Goal: Navigation & Orientation: Locate item on page

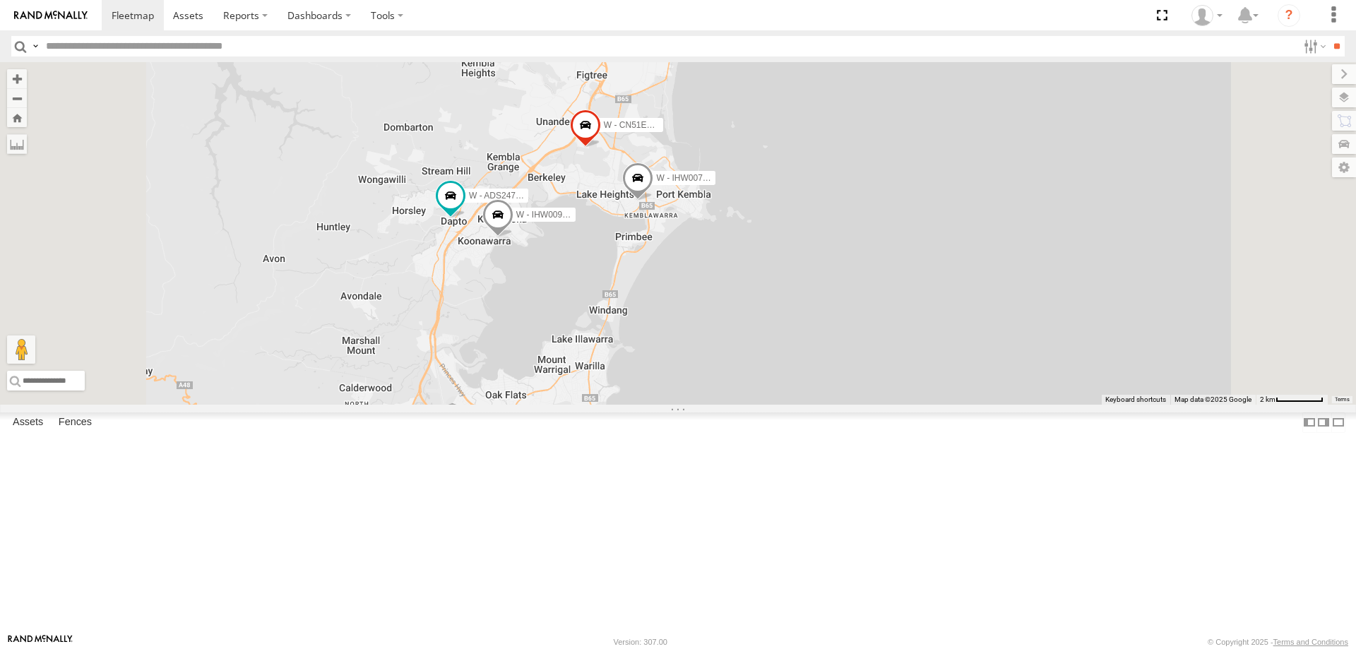
drag, startPoint x: 648, startPoint y: 515, endPoint x: 670, endPoint y: 451, distance: 67.7
click at [670, 405] on div "W - CN51ES - Cameron Ashby W - IHW009 - Geoff Cooper W - IHW007 - Paul Whatman …" at bounding box center [678, 233] width 1356 height 343
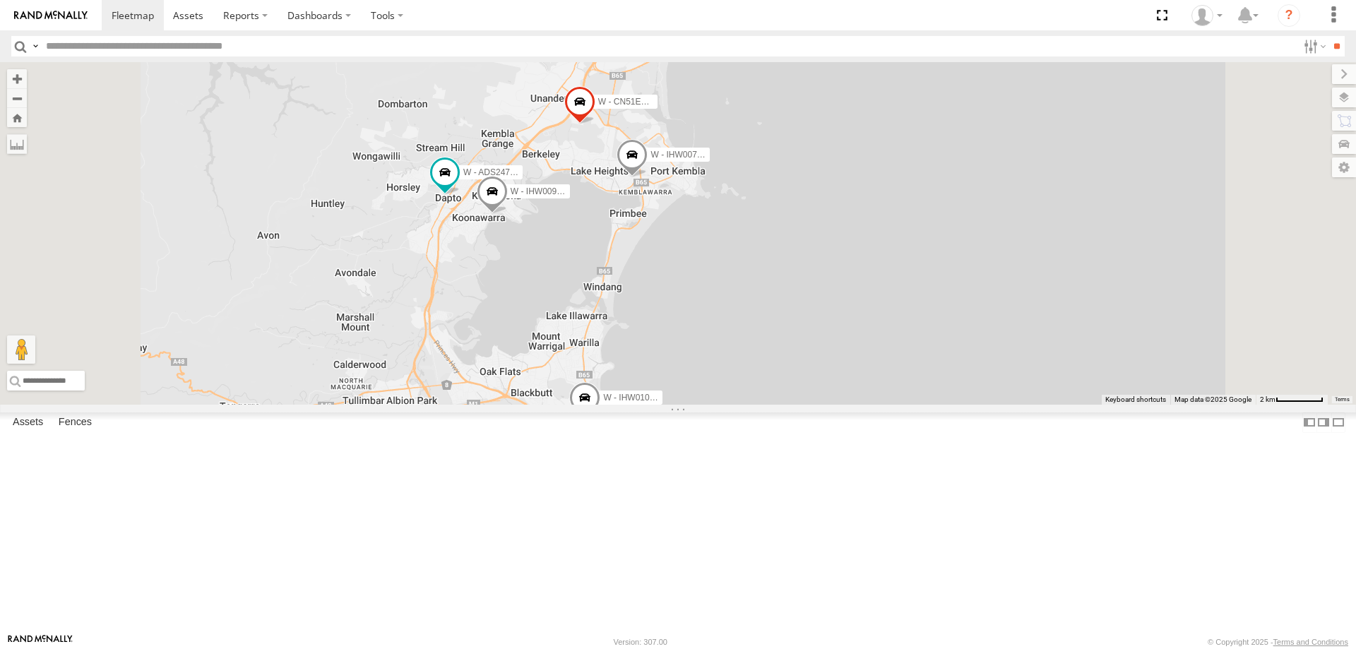
drag, startPoint x: 712, startPoint y: 379, endPoint x: 736, endPoint y: 427, distance: 53.7
click at [736, 405] on div "W - CN51ES - Cameron Ashby W - IHW009 - Geoff Cooper W - IHW007 - Paul Whatman …" at bounding box center [678, 233] width 1356 height 343
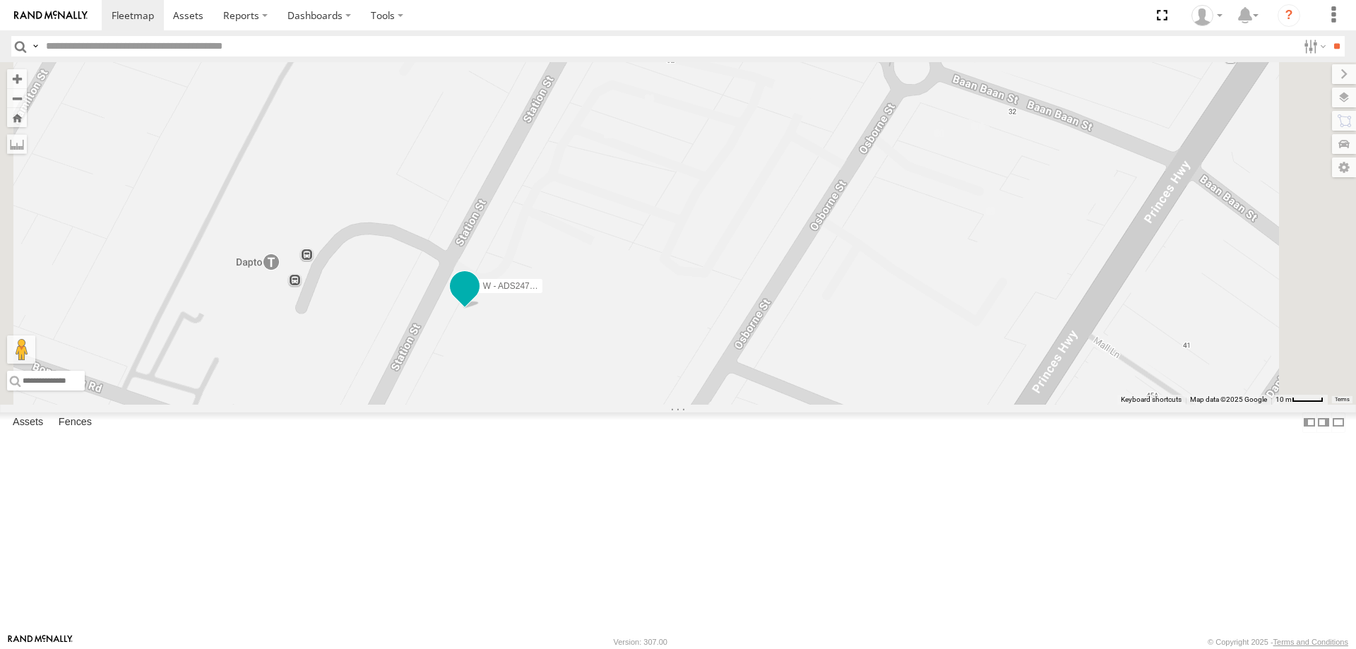
click at [477, 298] on span at bounding box center [464, 285] width 25 height 25
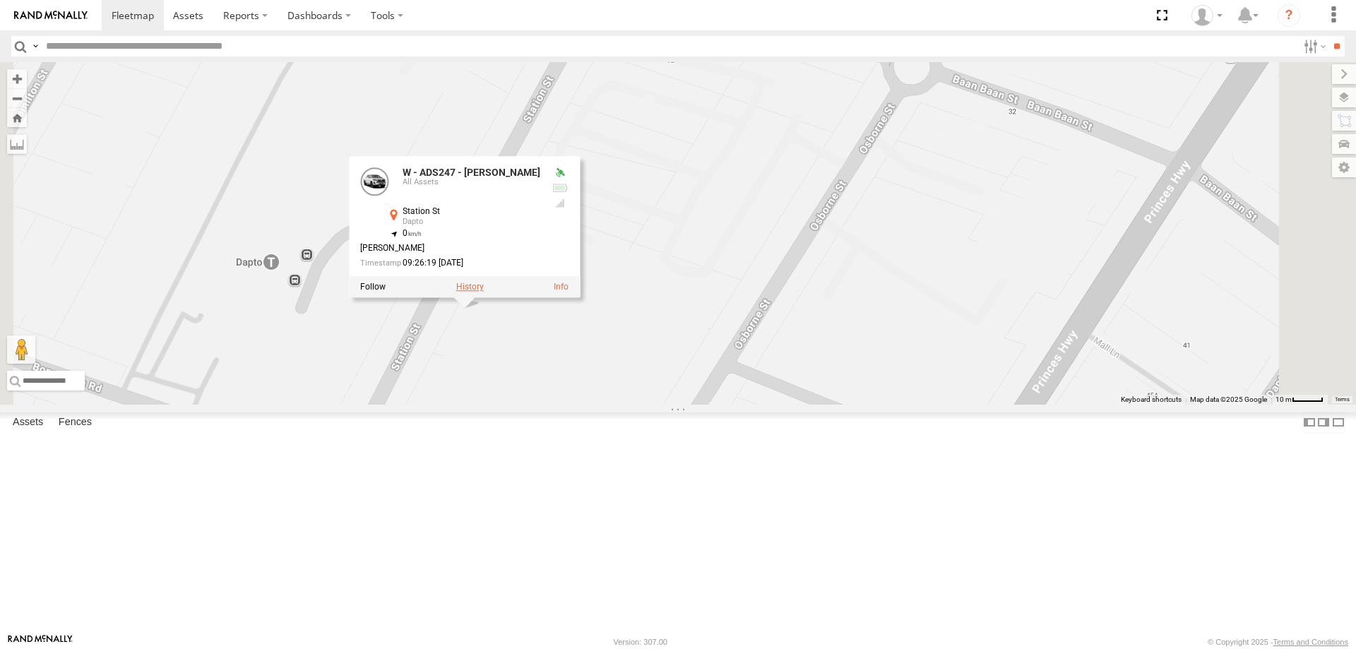
click at [484, 292] on label at bounding box center [470, 287] width 28 height 10
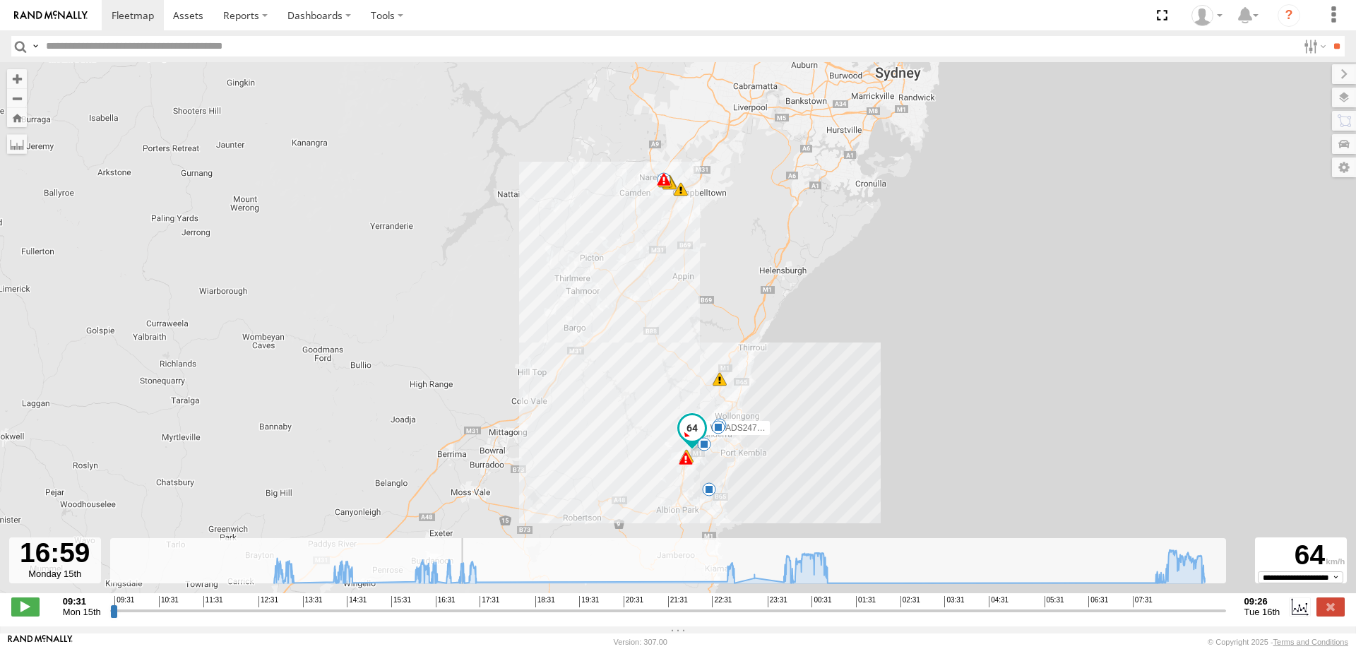
drag, startPoint x: 113, startPoint y: 617, endPoint x: 618, endPoint y: 533, distance: 512.1
click at [459, 604] on input "range" at bounding box center [668, 610] width 1116 height 13
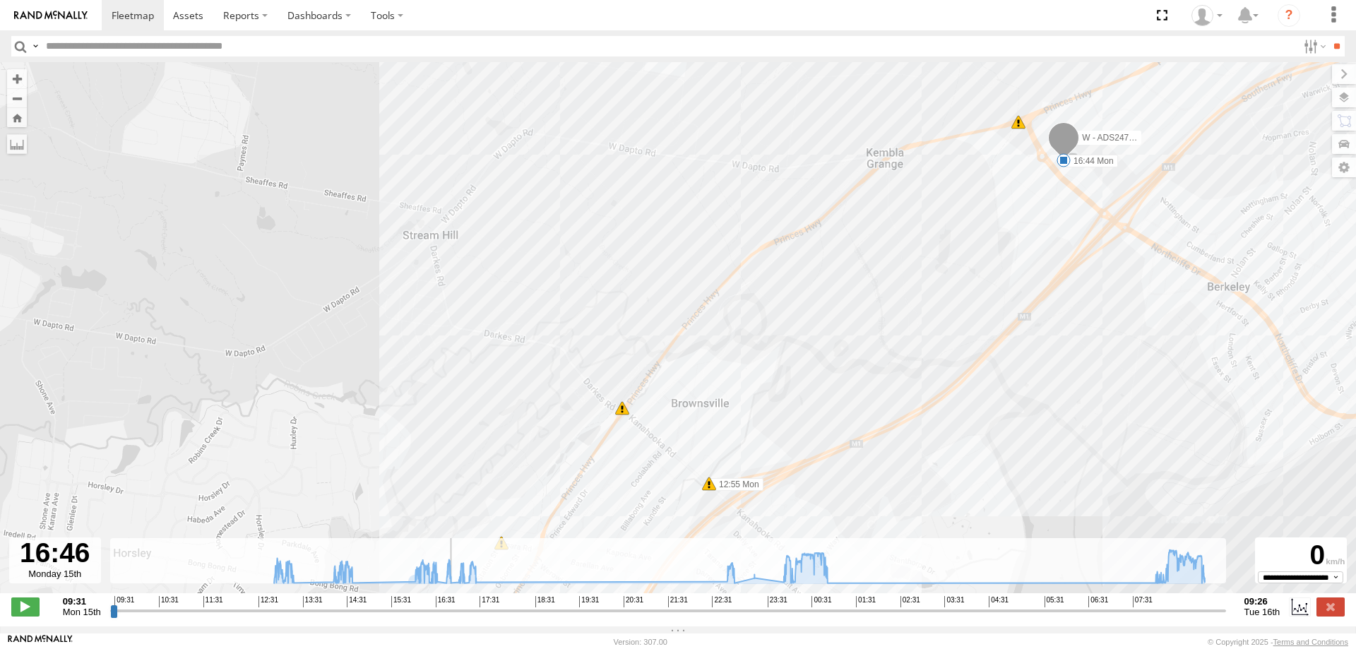
drag, startPoint x: 459, startPoint y: 616, endPoint x: 449, endPoint y: 608, distance: 12.6
click at [449, 608] on input "range" at bounding box center [668, 610] width 1116 height 13
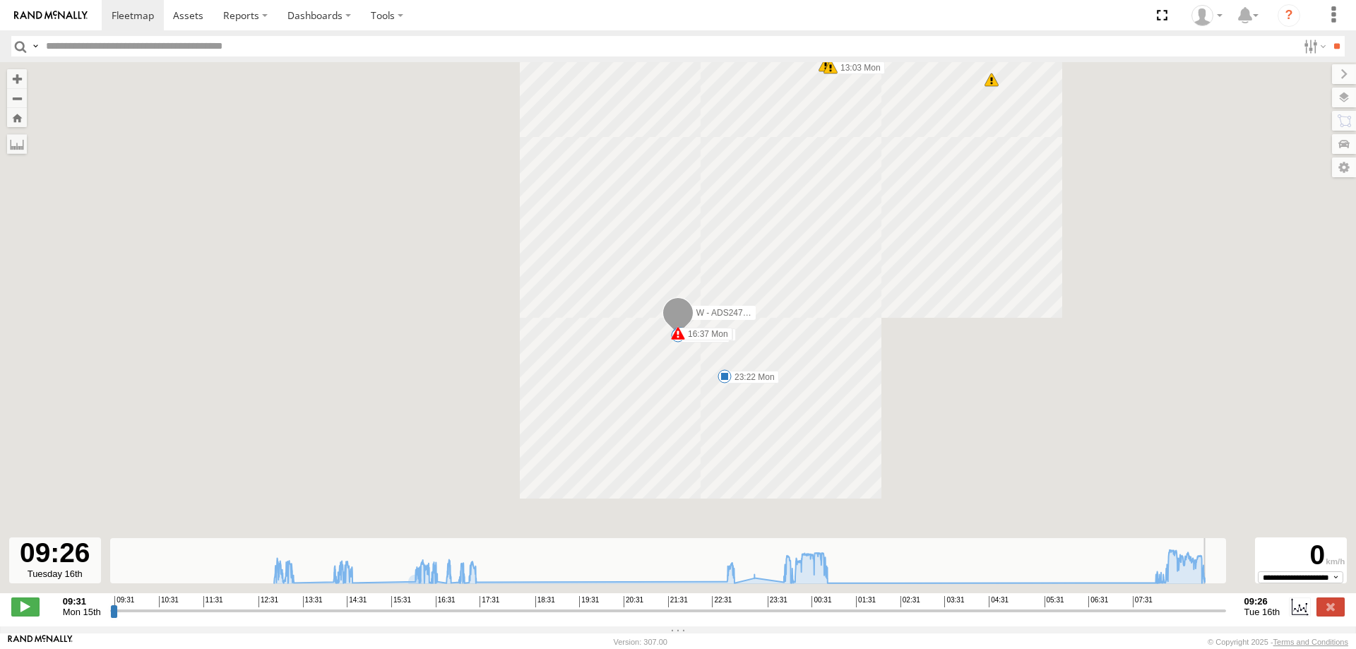
drag, startPoint x: 449, startPoint y: 615, endPoint x: 1252, endPoint y: 578, distance: 803.9
click at [1226, 604] on input "range" at bounding box center [668, 610] width 1116 height 13
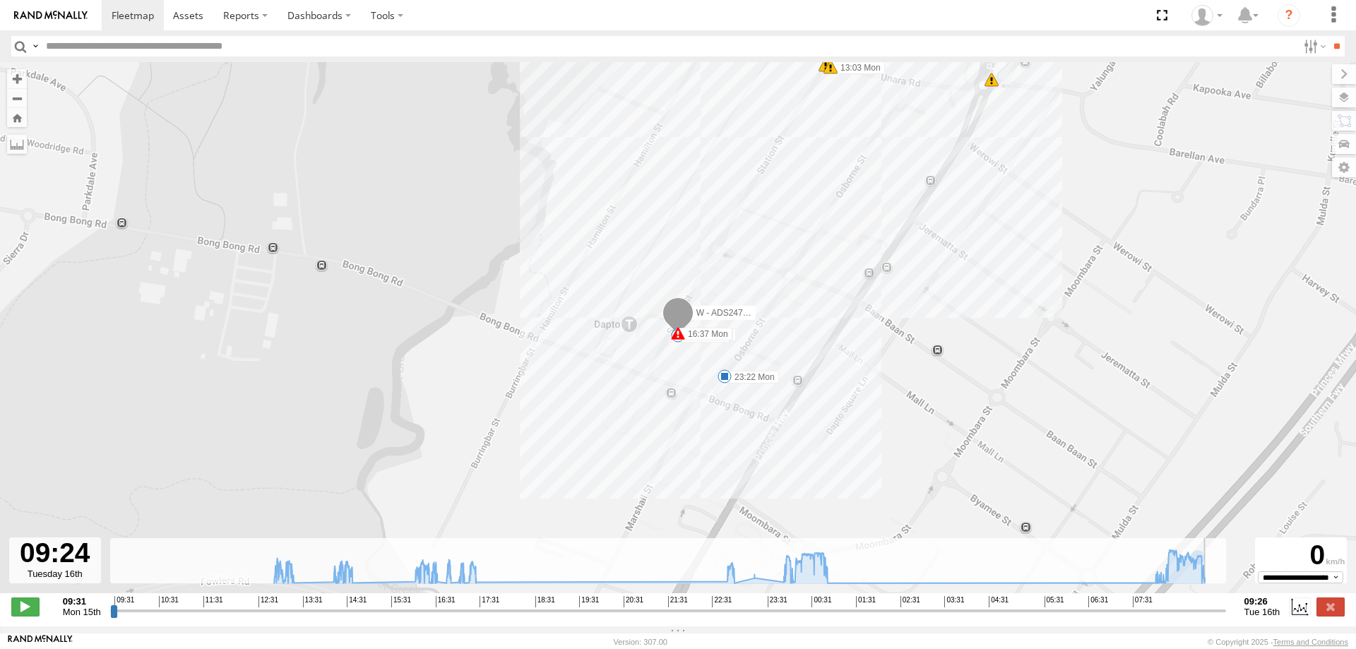
type input "**********"
drag, startPoint x: 1223, startPoint y: 616, endPoint x: 1250, endPoint y: 612, distance: 27.2
click at [1226, 612] on input "range" at bounding box center [668, 610] width 1116 height 13
click at [188, 23] on link at bounding box center [189, 15] width 50 height 30
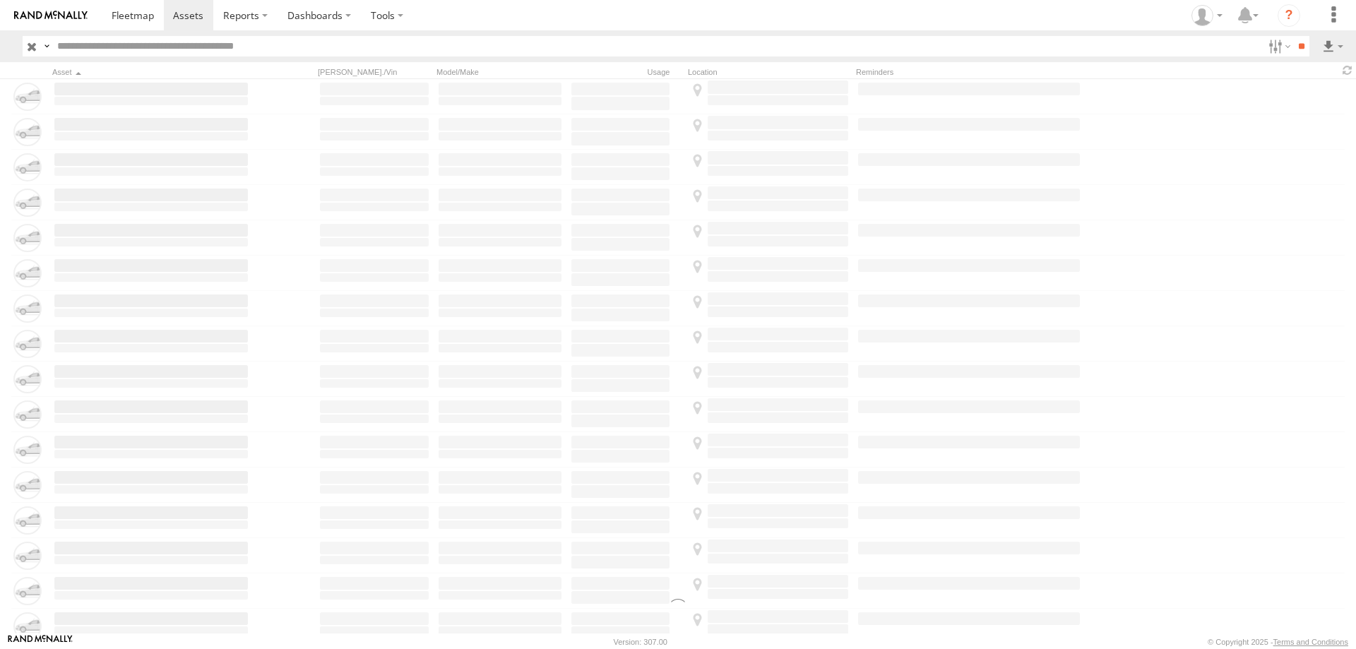
click at [131, 13] on span at bounding box center [133, 14] width 42 height 13
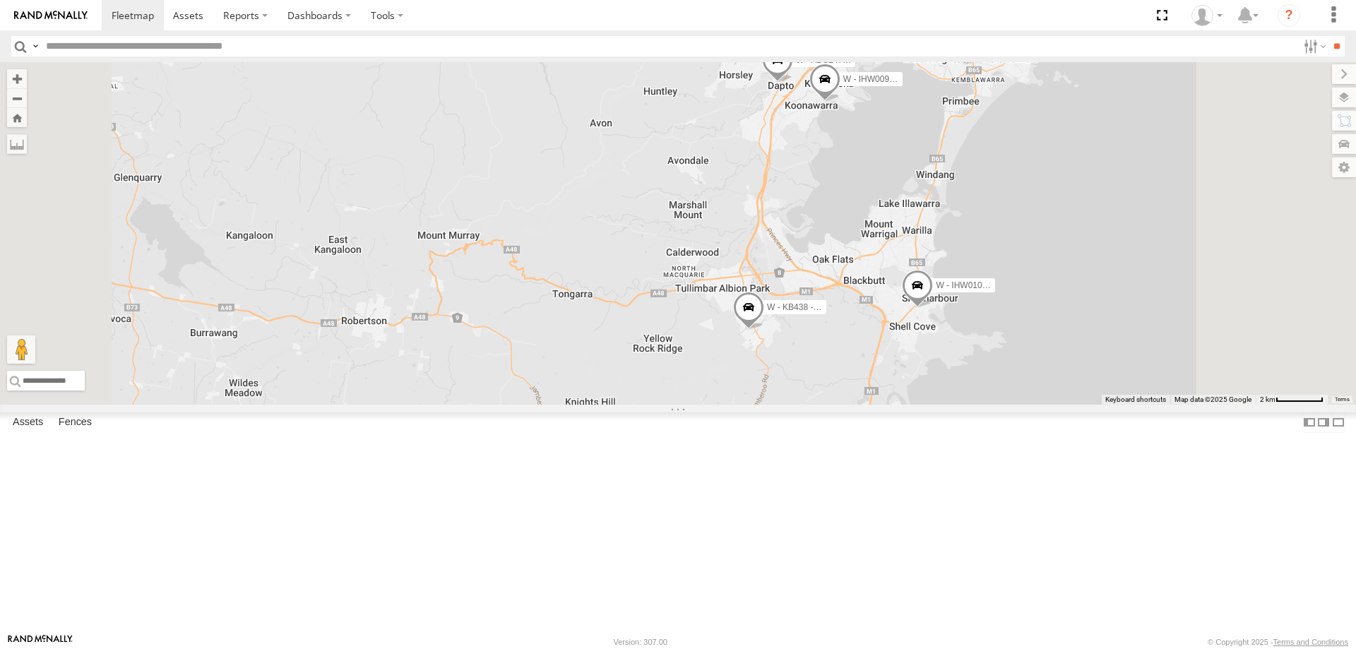
click at [764, 330] on span at bounding box center [748, 311] width 31 height 38
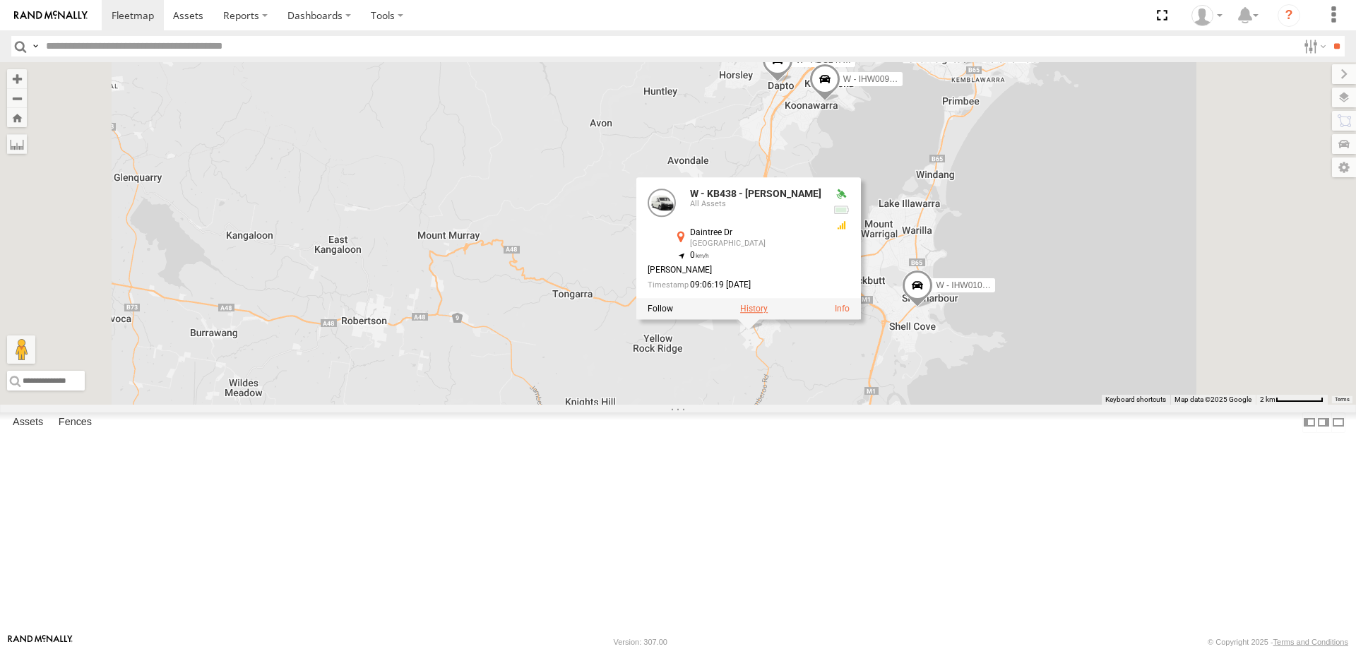
click at [768, 314] on label at bounding box center [754, 309] width 28 height 10
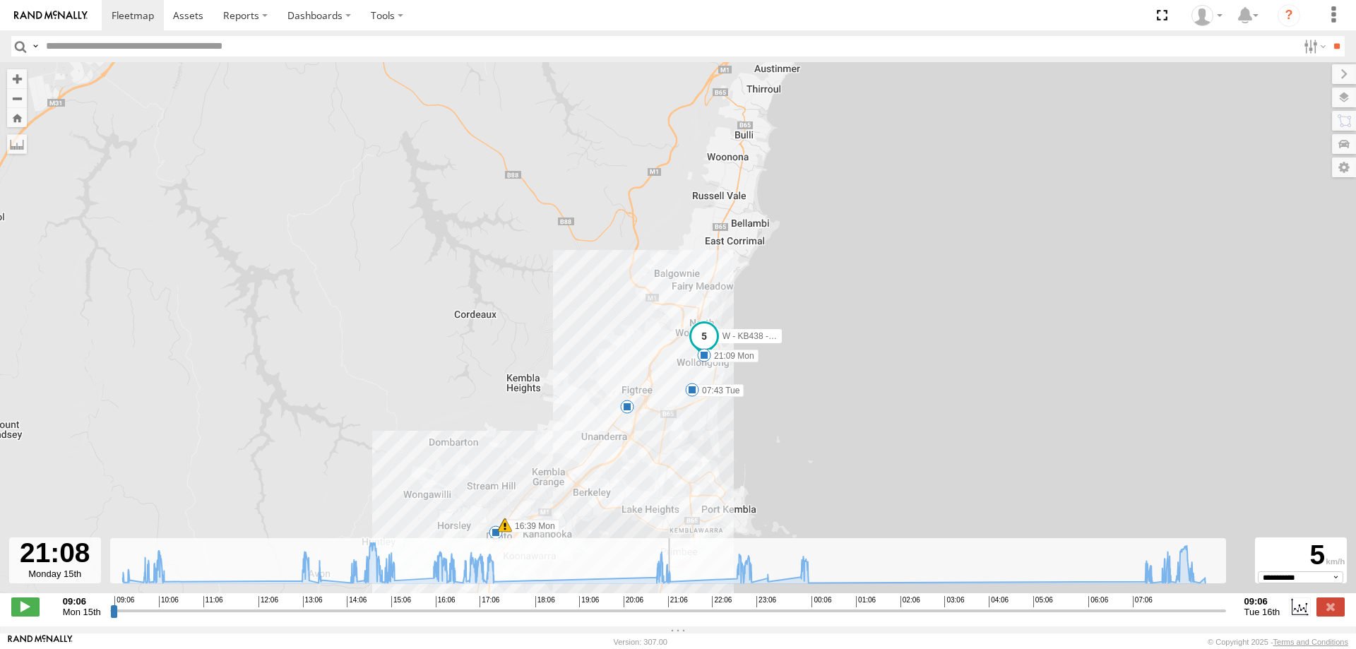
drag, startPoint x: 113, startPoint y: 620, endPoint x: 669, endPoint y: 635, distance: 556.1
click at [669, 617] on input "range" at bounding box center [668, 610] width 1116 height 13
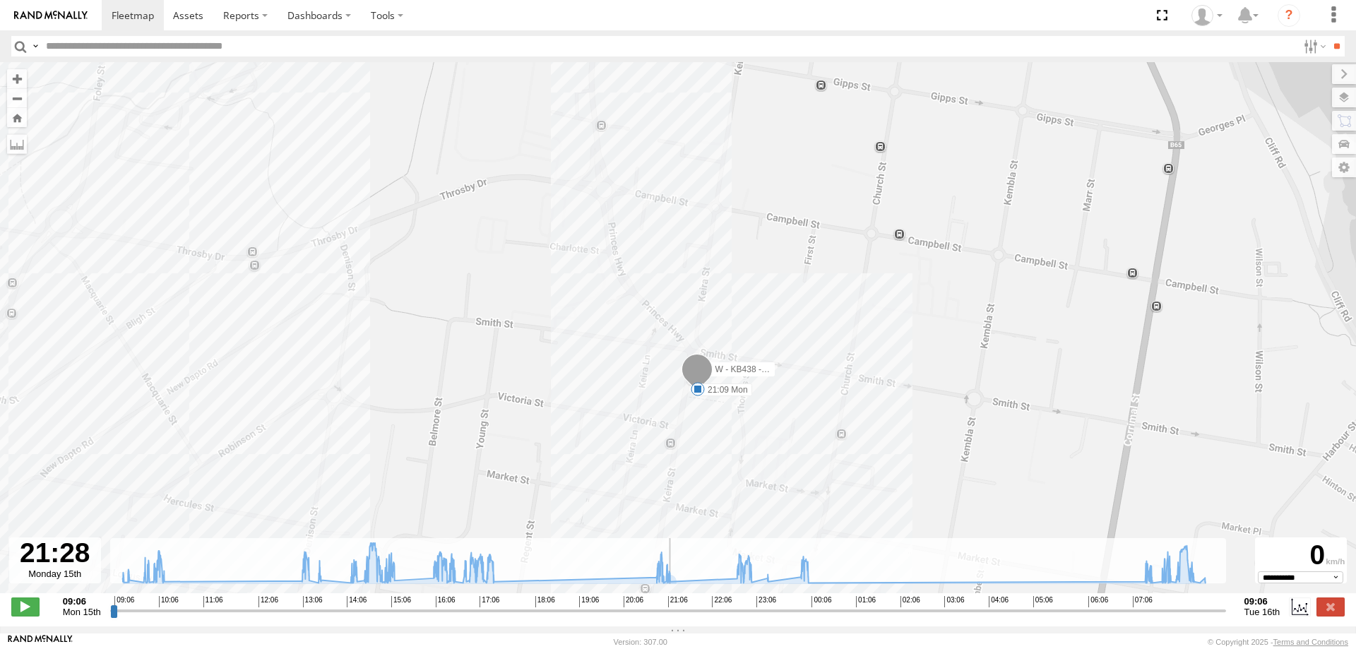
drag, startPoint x: 671, startPoint y: 619, endPoint x: 667, endPoint y: 506, distance: 113.1
click at [682, 610] on input "range" at bounding box center [668, 610] width 1116 height 13
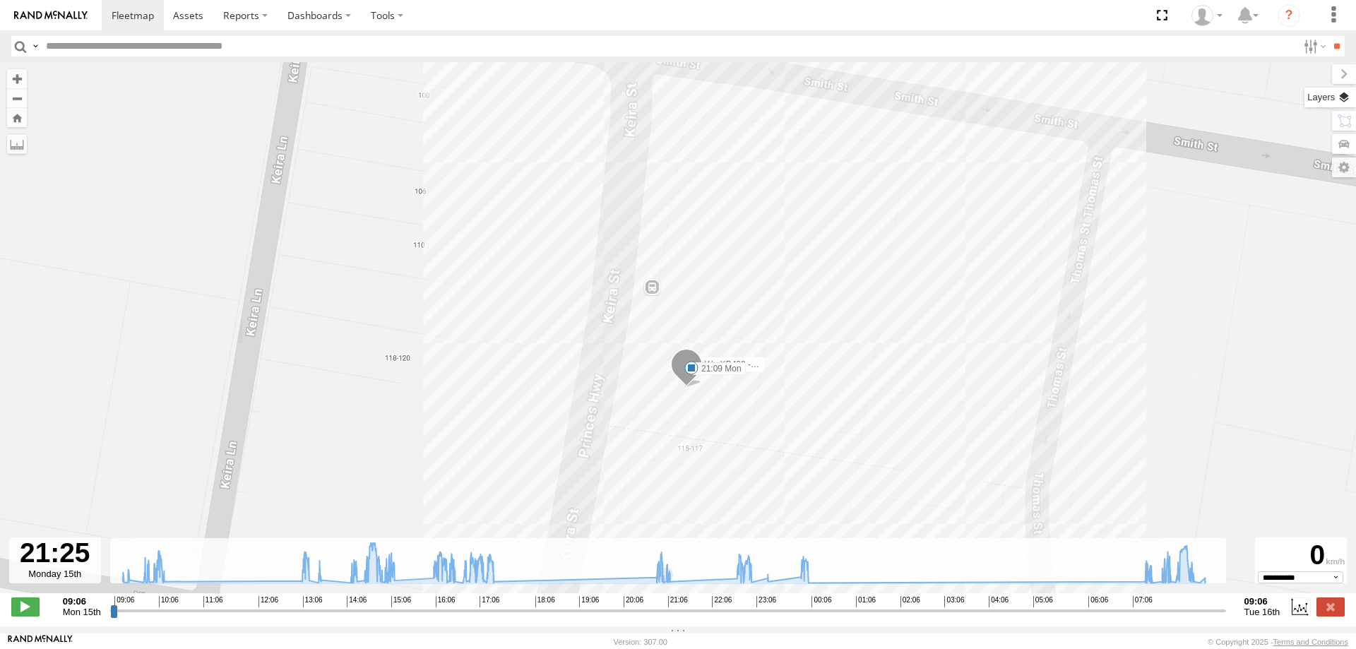
click at [1349, 94] on label at bounding box center [1331, 98] width 52 height 20
click at [0, 0] on label at bounding box center [0, 0] width 0 height 0
click at [0, 0] on span "Satellite" at bounding box center [0, 0] width 0 height 0
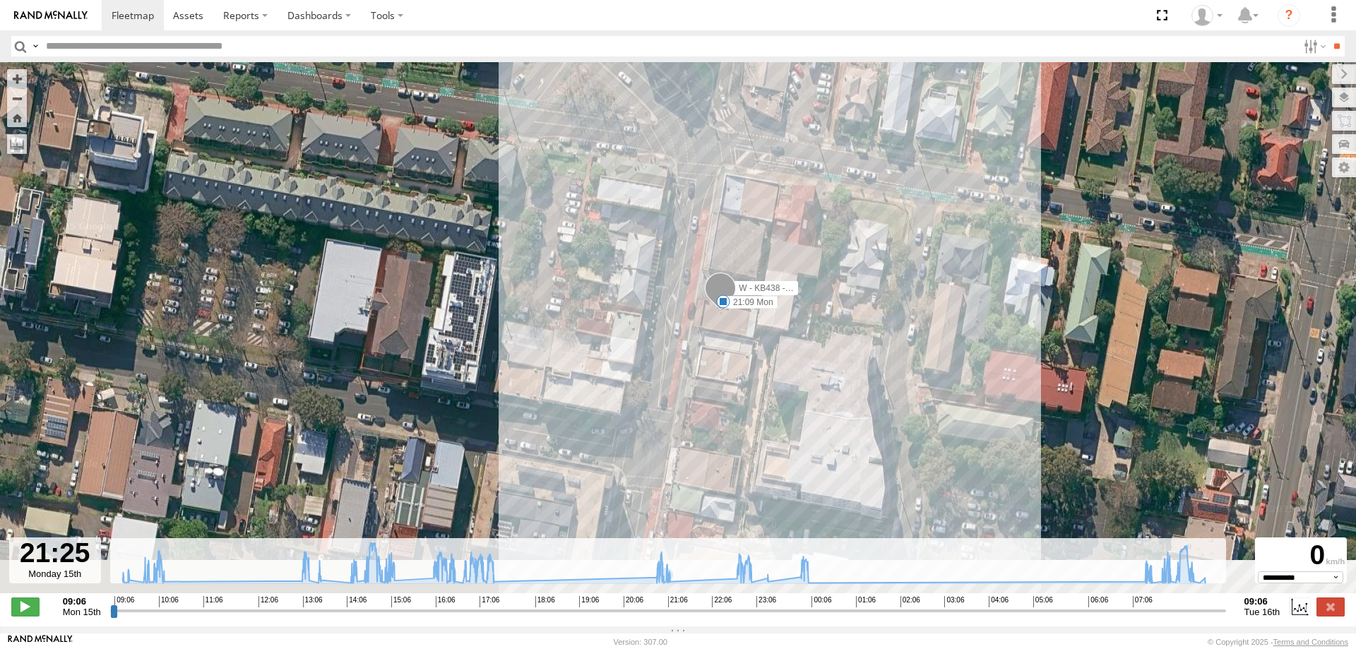
drag, startPoint x: 701, startPoint y: 488, endPoint x: 767, endPoint y: 375, distance: 130.7
click at [767, 375] on div "W - KB438 - Navarone Darjani 09:10 Mon 09:18 Mon 13:06 Mon 14:47 Mon 14:48 Mon …" at bounding box center [678, 335] width 1356 height 546
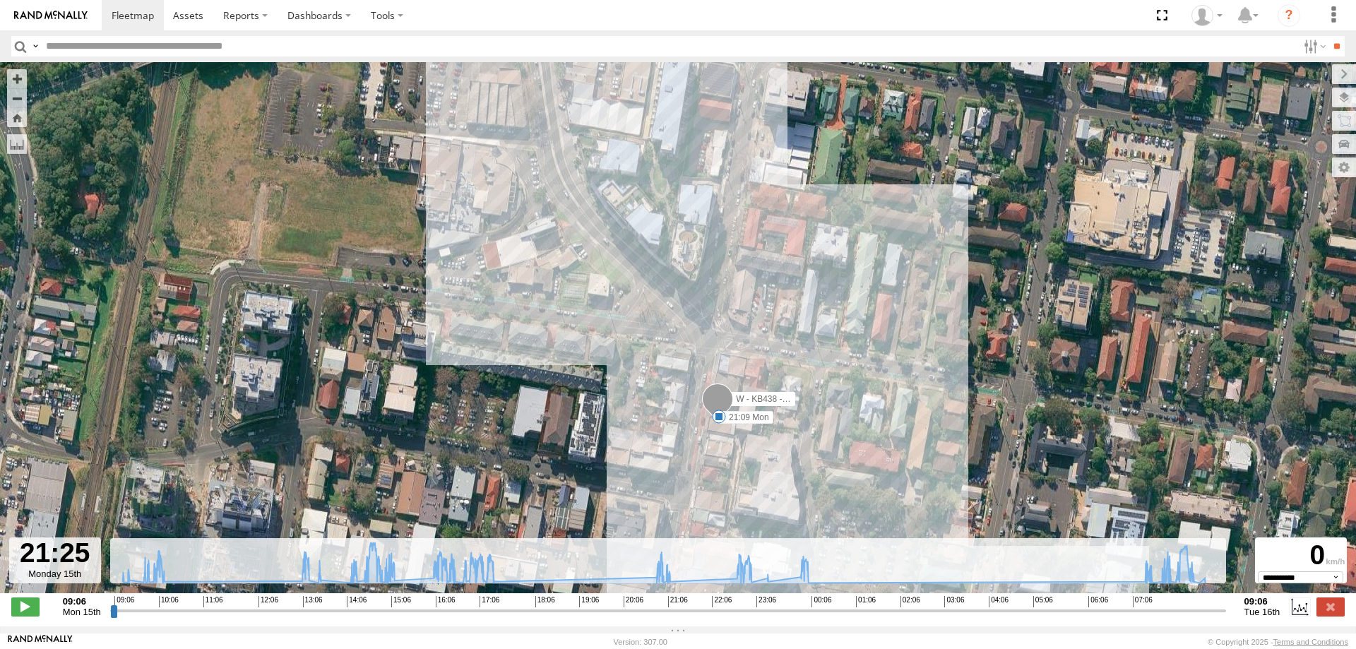
drag, startPoint x: 687, startPoint y: 290, endPoint x: 663, endPoint y: 373, distance: 85.9
click at [663, 373] on div "W - KB438 - Navarone Darjani 09:10 Mon 09:18 Mon 13:06 Mon 14:47 Mon 14:48 Mon …" at bounding box center [678, 335] width 1356 height 546
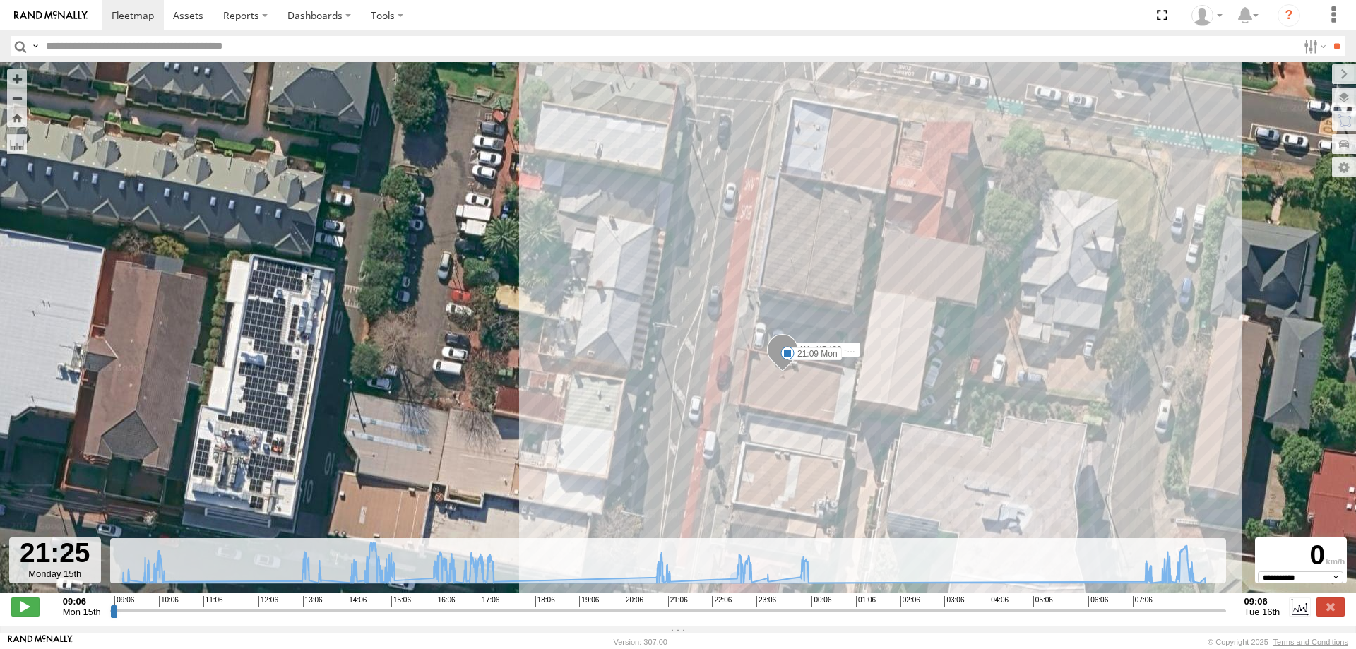
drag, startPoint x: 766, startPoint y: 456, endPoint x: 796, endPoint y: 405, distance: 59.8
click at [796, 405] on div "W - KB438 - Navarone Darjani 09:10 Mon 09:18 Mon 13:06 Mon 14:47 Mon 14:48 Mon …" at bounding box center [678, 335] width 1356 height 546
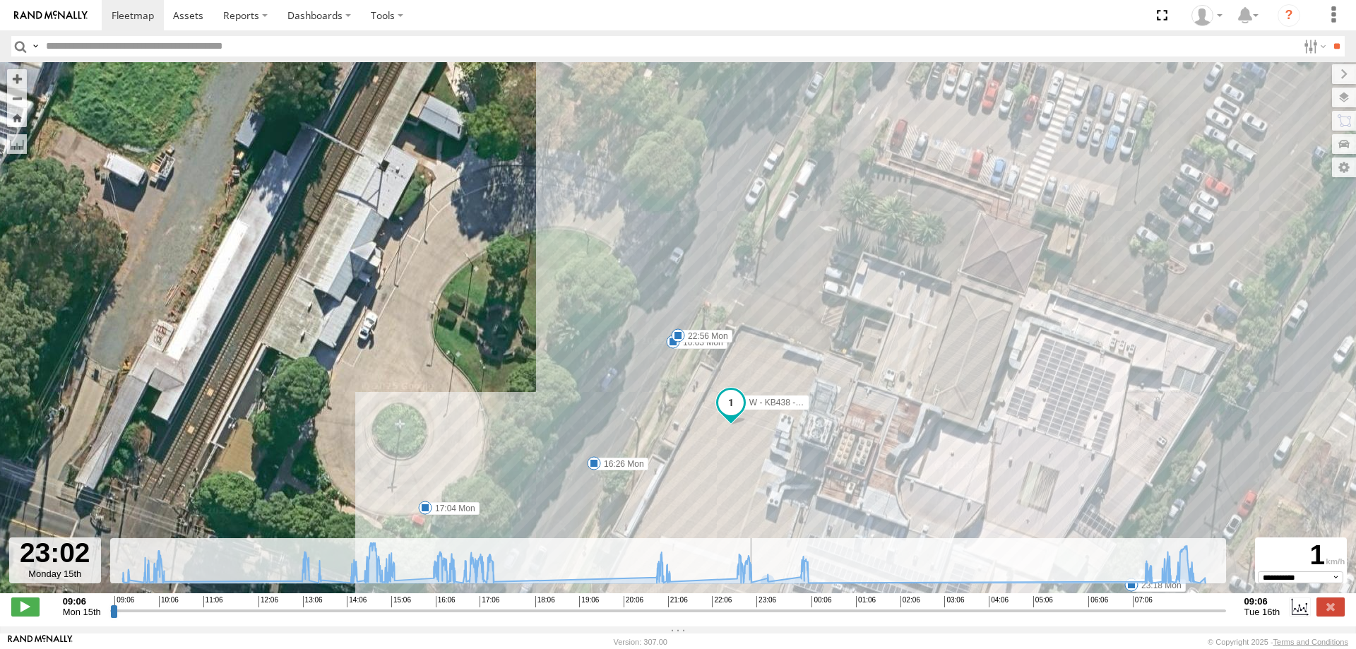
drag, startPoint x: 681, startPoint y: 614, endPoint x: 759, endPoint y: 614, distance: 77.7
click at [758, 614] on input "range" at bounding box center [668, 610] width 1116 height 13
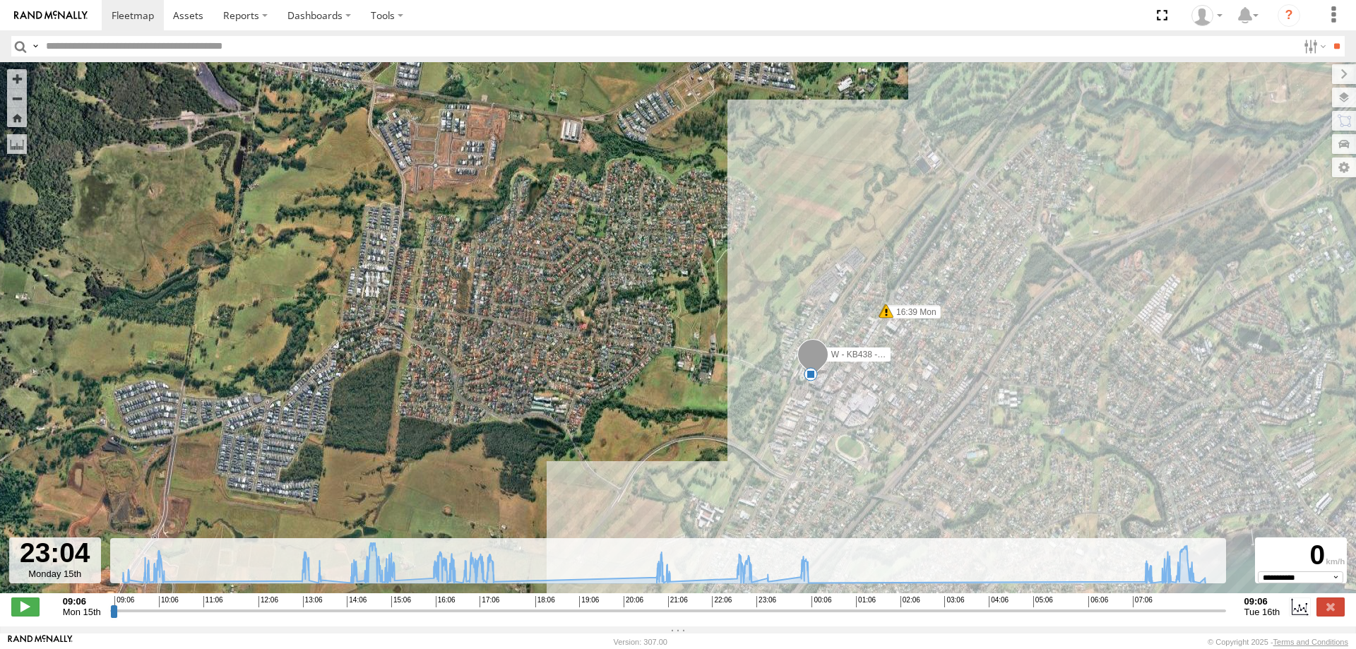
drag, startPoint x: 732, startPoint y: 504, endPoint x: 831, endPoint y: 420, distance: 129.7
click at [831, 420] on div "W - KB438 - Navarone Darjani 09:10 Mon 09:18 Mon 13:06 Mon 14:47 Mon 14:48 Mon …" at bounding box center [678, 335] width 1356 height 546
click at [0, 0] on span "Roadmap" at bounding box center [0, 0] width 0 height 0
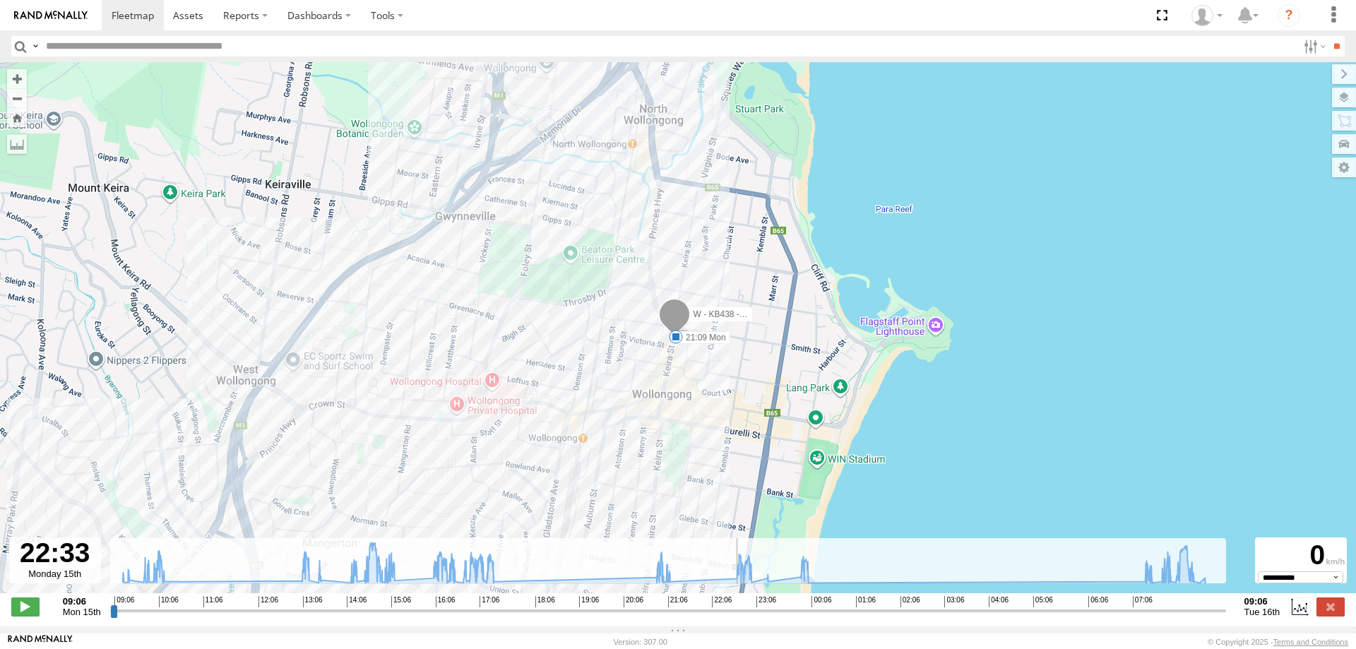
drag, startPoint x: 756, startPoint y: 615, endPoint x: 728, endPoint y: 588, distance: 39.0
click at [733, 604] on input "range" at bounding box center [668, 610] width 1116 height 13
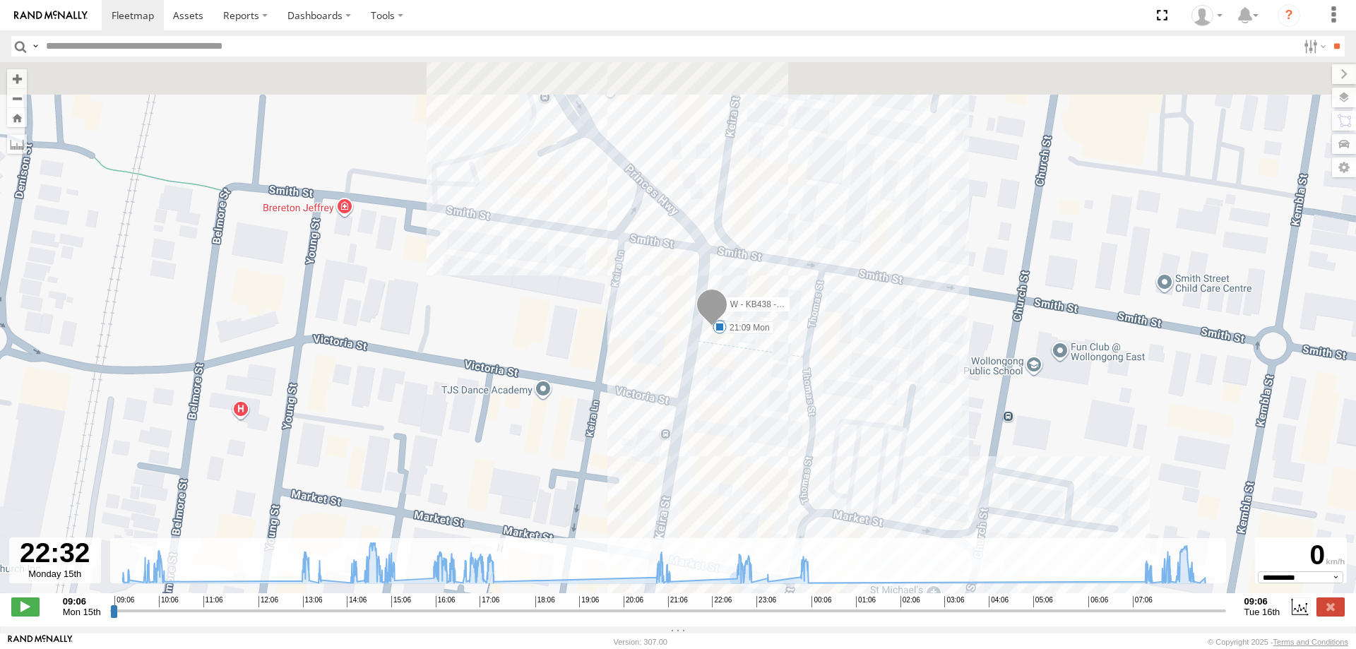
drag, startPoint x: 671, startPoint y: 284, endPoint x: 729, endPoint y: 452, distance: 177.8
click at [729, 452] on div "W - KB438 - Navarone Darjani 09:10 Mon 09:18 Mon 13:06 Mon 14:47 Mon 14:48 Mon …" at bounding box center [678, 335] width 1356 height 546
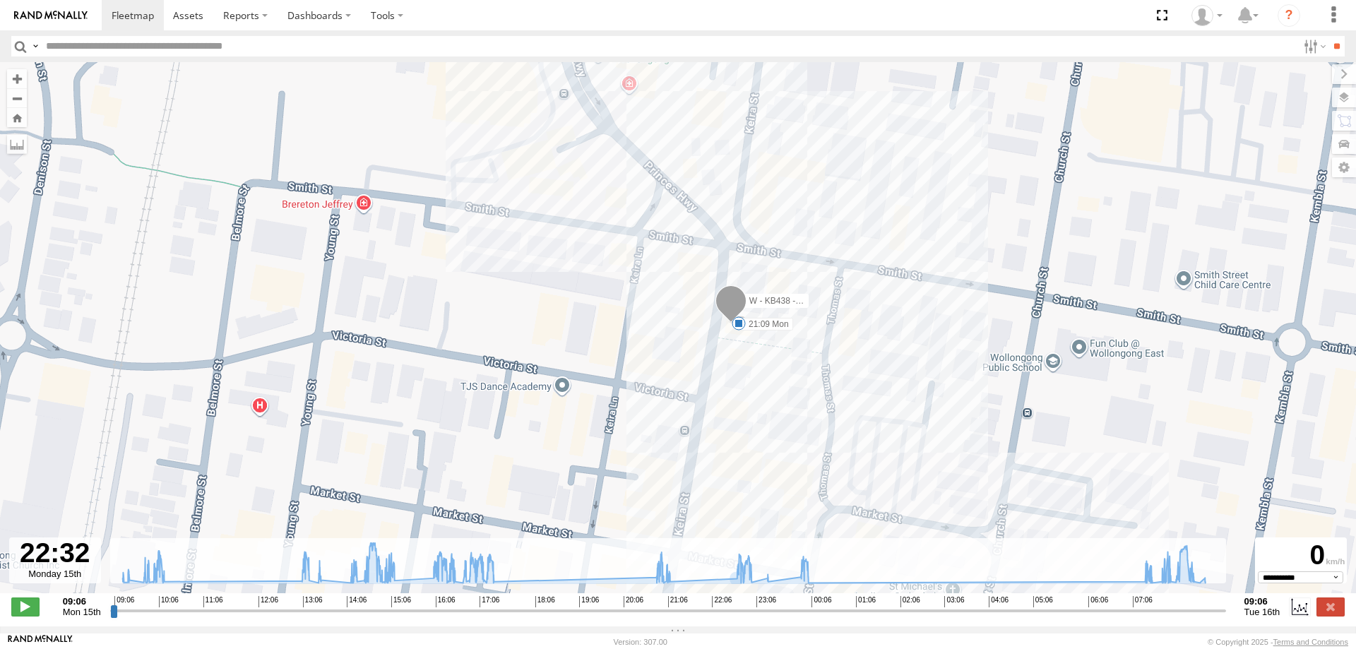
drag, startPoint x: 725, startPoint y: 457, endPoint x: 731, endPoint y: 388, distance: 68.7
click at [731, 405] on div "W - KB438 - Navarone Darjani 09:10 Mon 09:18 Mon 13:06 Mon 14:47 Mon 14:48 Mon …" at bounding box center [678, 335] width 1356 height 546
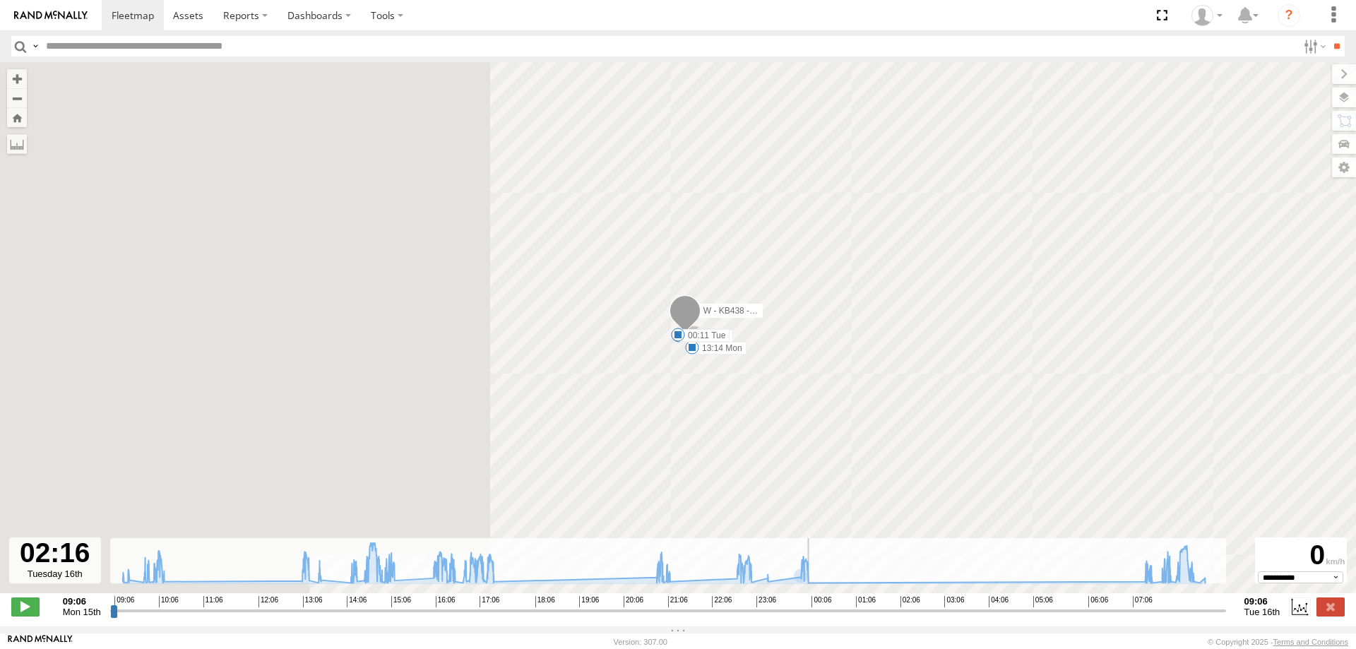
drag, startPoint x: 732, startPoint y: 619, endPoint x: 929, endPoint y: 571, distance: 202.1
type input "**********"
click at [927, 607] on input "range" at bounding box center [668, 610] width 1116 height 13
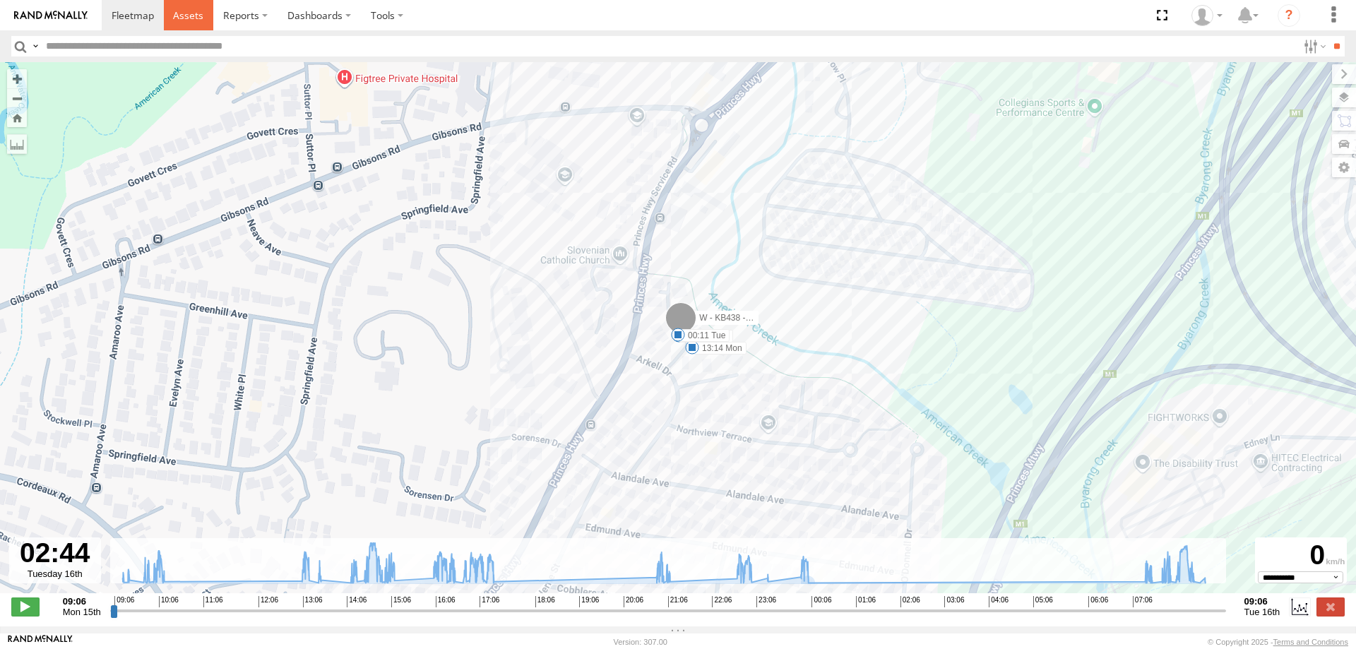
drag, startPoint x: 198, startPoint y: 18, endPoint x: 137, endPoint y: 18, distance: 60.7
click at [197, 18] on span at bounding box center [188, 14] width 30 height 13
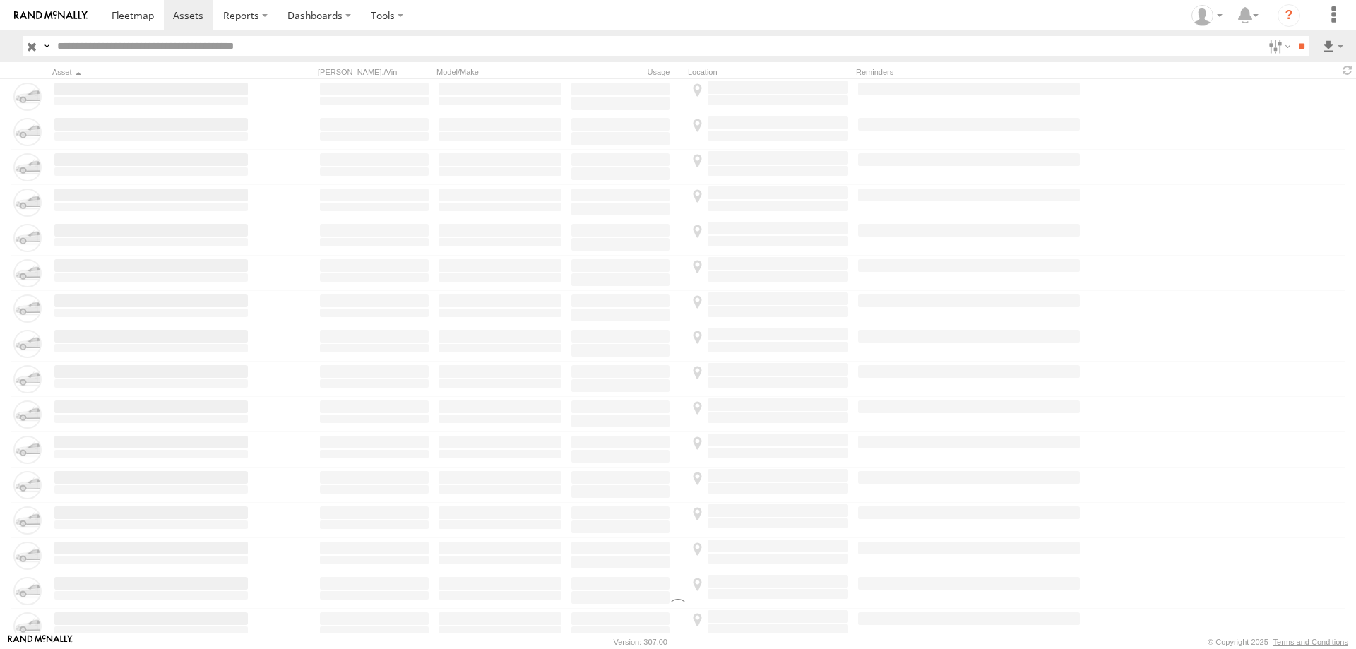
click at [129, 13] on span at bounding box center [133, 14] width 42 height 13
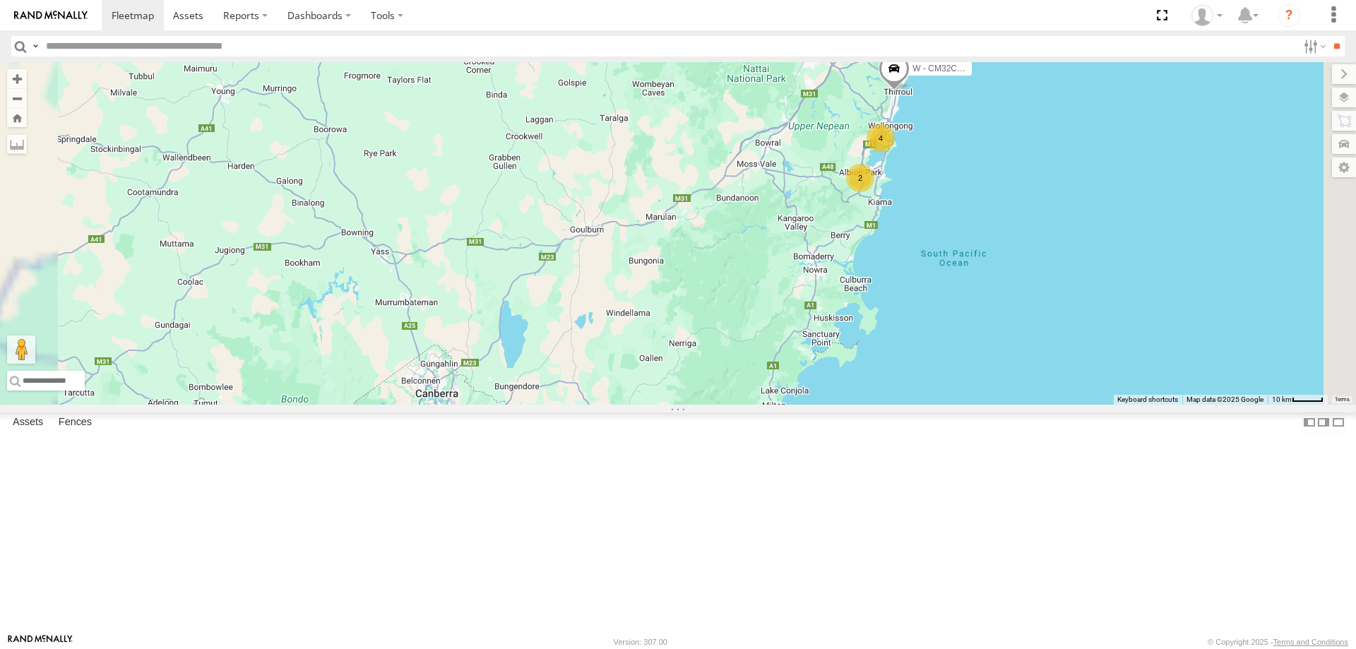
drag, startPoint x: 1125, startPoint y: 386, endPoint x: 1165, endPoint y: 538, distance: 157.1
click at [1165, 405] on div "B - DG93WL - [PERSON_NAME] 4 2 W - CM32CA - [PERSON_NAME]" at bounding box center [678, 233] width 1356 height 343
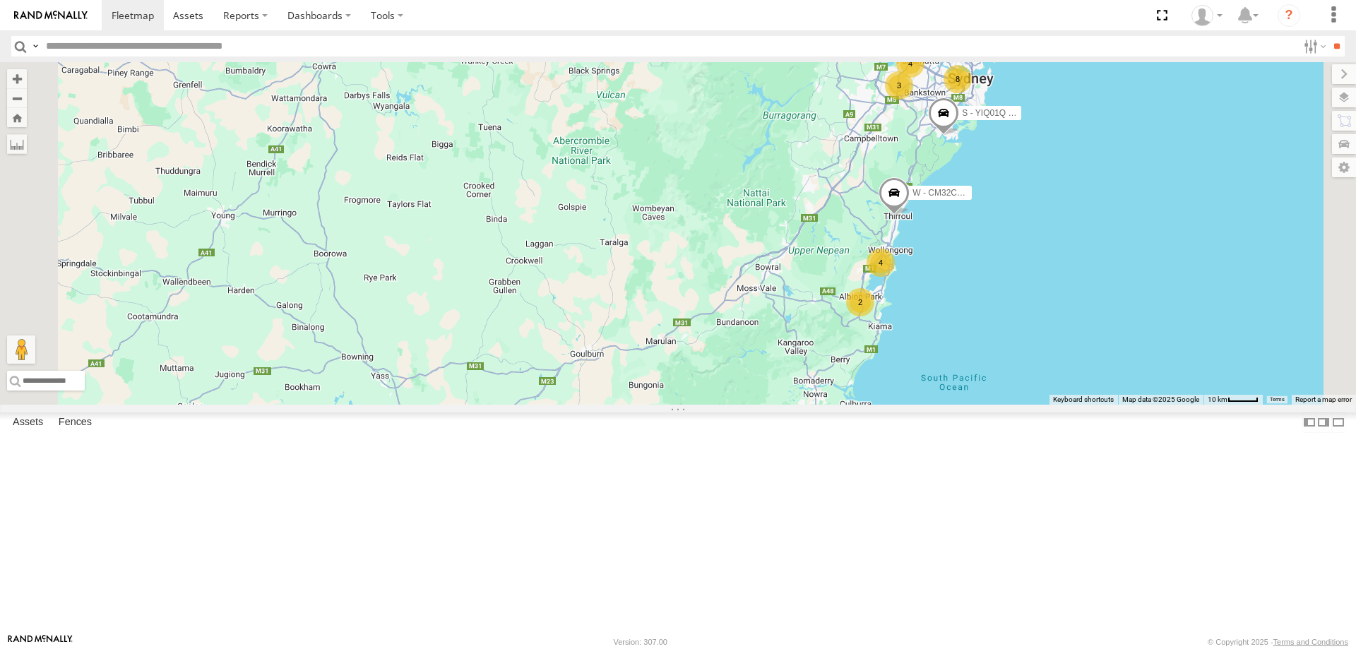
drag, startPoint x: 1136, startPoint y: 321, endPoint x: 1131, endPoint y: 420, distance: 98.3
click at [1134, 405] on div "B - DG93WL - [PERSON_NAME] 4 2 W - CM32CA - [PERSON_NAME] 8 3 4 S - YIQ01Q - [P…" at bounding box center [678, 233] width 1356 height 343
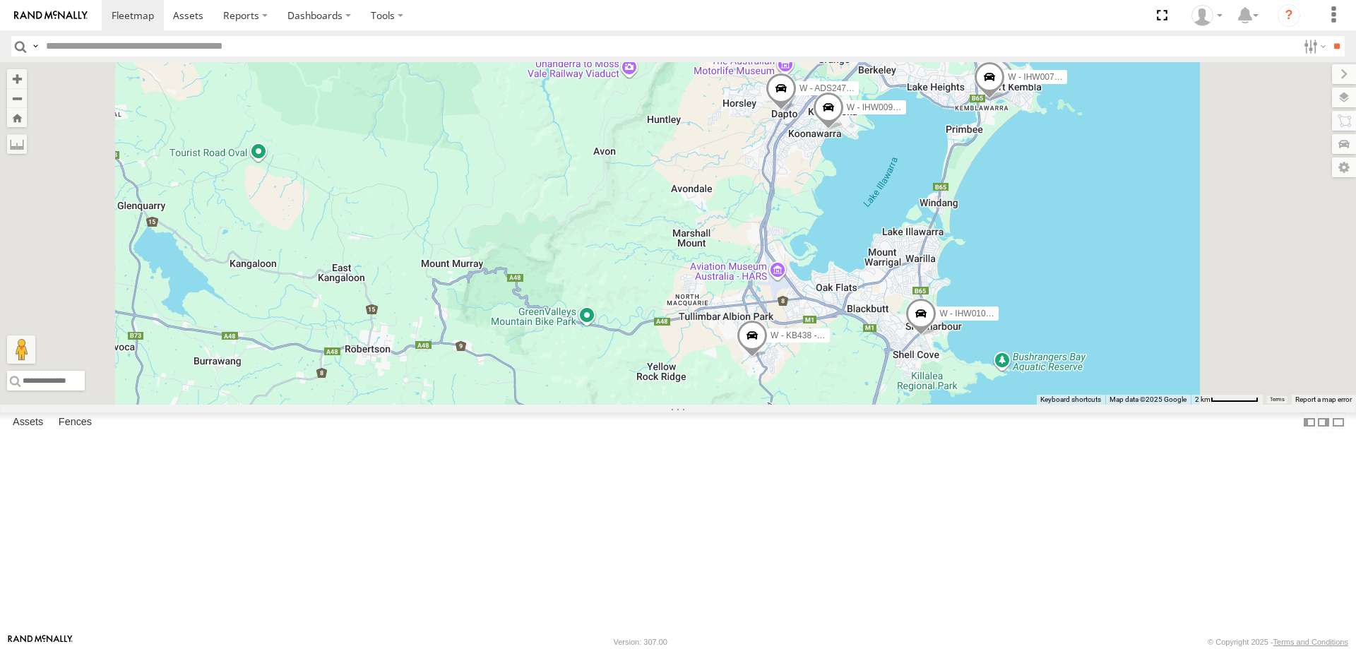
drag, startPoint x: 1242, startPoint y: 309, endPoint x: 1180, endPoint y: 350, distance: 74.4
click at [1182, 350] on div "W - CN51ES - [PERSON_NAME] W - IHW009 - [PERSON_NAME] W - IHW007 - [PERSON_NAME…" at bounding box center [678, 233] width 1356 height 343
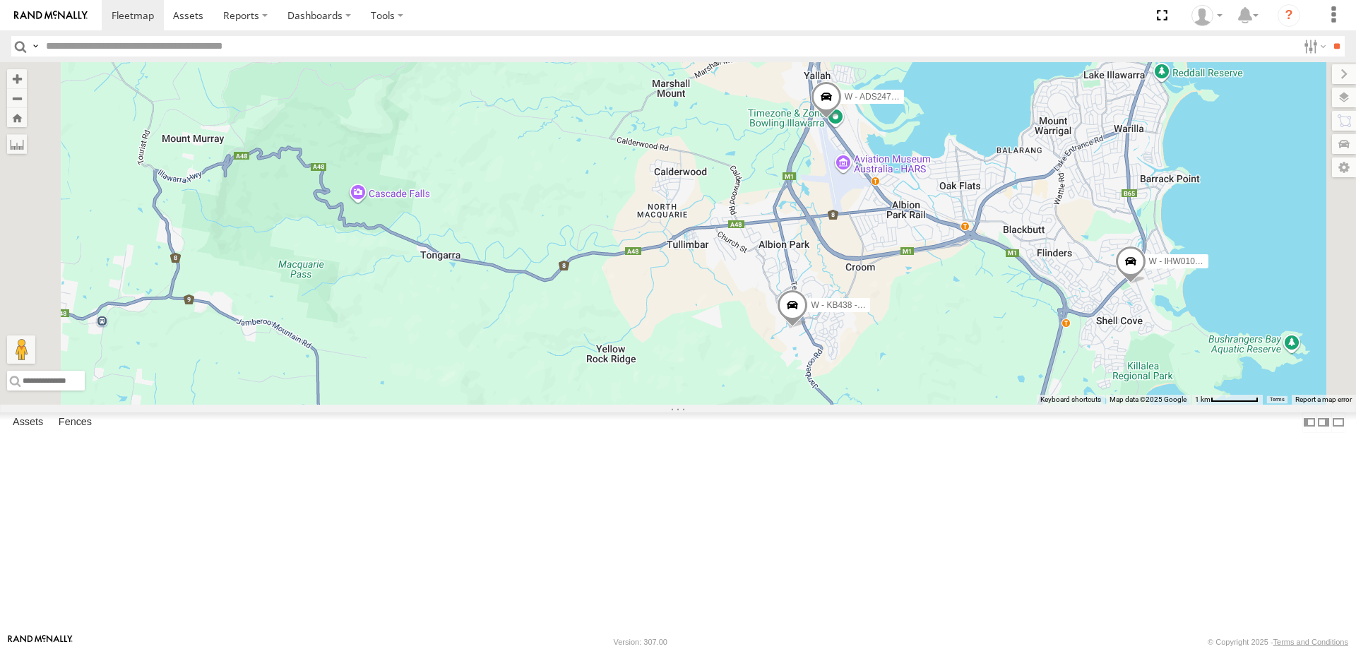
drag, startPoint x: 1116, startPoint y: 399, endPoint x: 1016, endPoint y: 471, distance: 122.9
click at [1016, 405] on div "W - KB438 - [PERSON_NAME] W - ADS247 - [PERSON_NAME] W - IHW010 - [PERSON_NAME]" at bounding box center [678, 233] width 1356 height 343
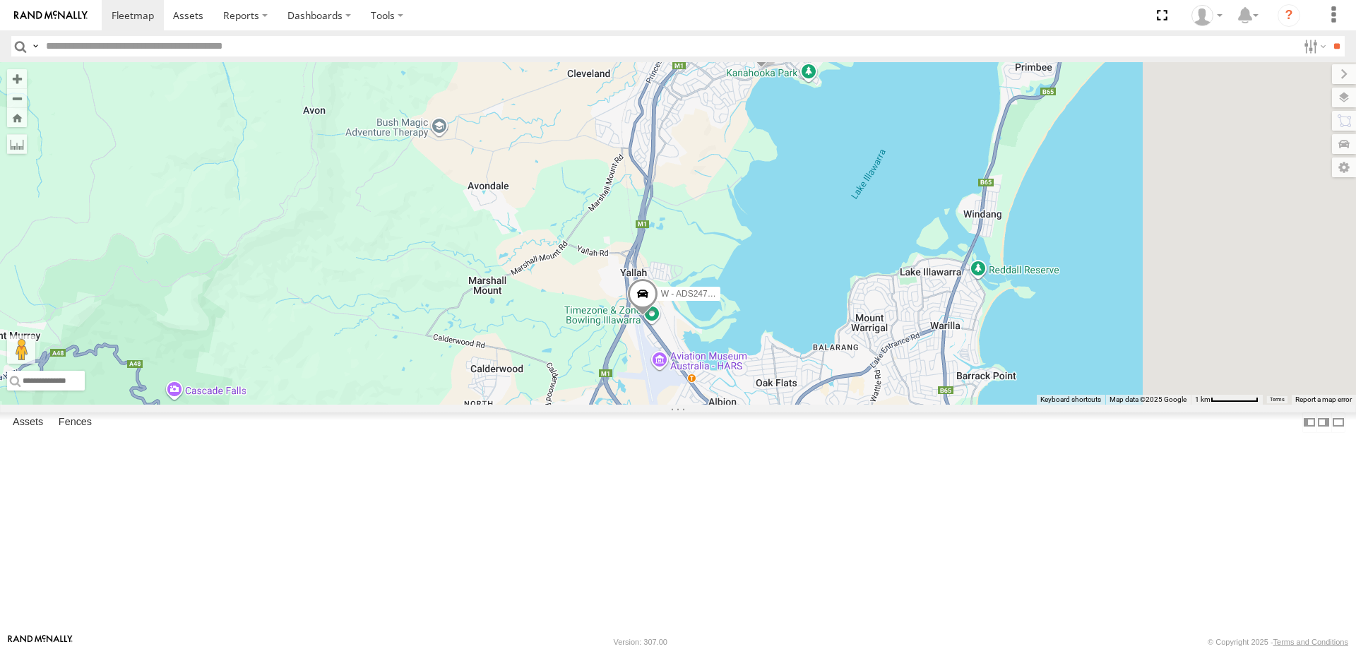
drag, startPoint x: 1047, startPoint y: 249, endPoint x: 958, endPoint y: 396, distance: 172.4
click at [959, 396] on div "W - KB438 - [PERSON_NAME] W - ADS247 - [PERSON_NAME] W - IHW010 - [PERSON_NAME]…" at bounding box center [678, 233] width 1356 height 343
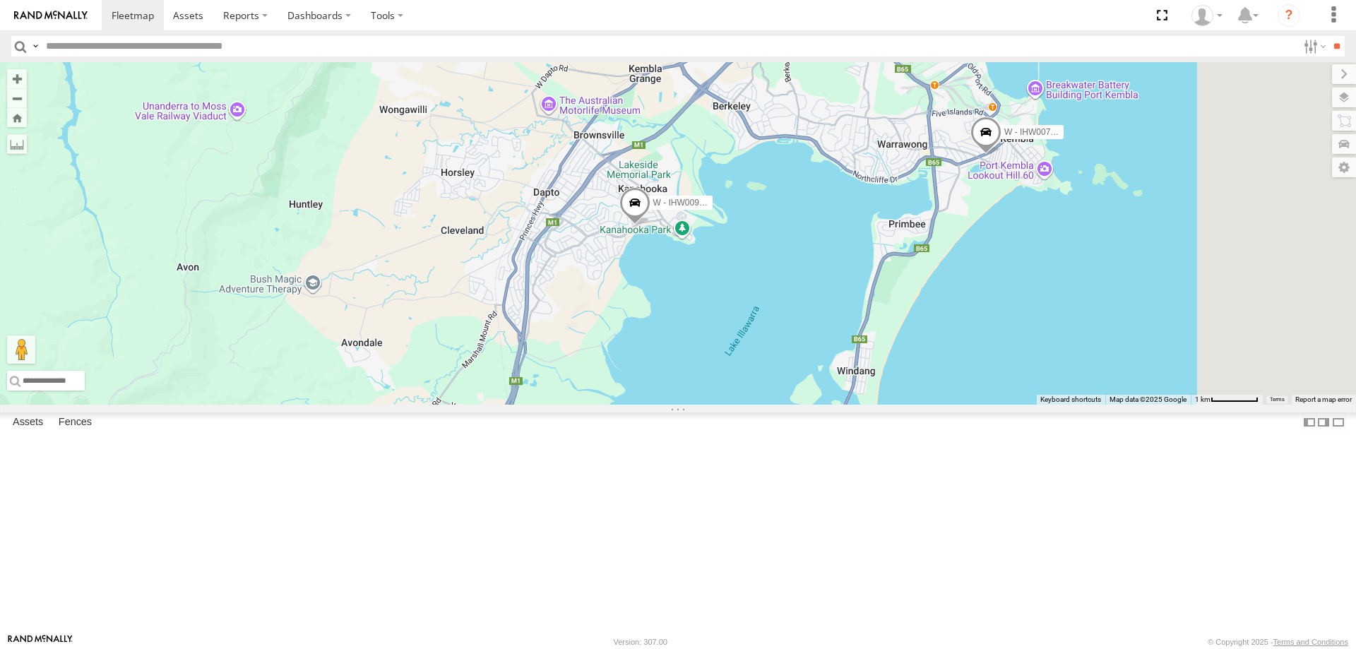
drag, startPoint x: 1299, startPoint y: 331, endPoint x: 1190, endPoint y: 461, distance: 168.9
click at [1199, 405] on div "W - KB438 - [PERSON_NAME] W - ADS247 - [PERSON_NAME] W - IHW010 - [PERSON_NAME]…" at bounding box center [678, 233] width 1356 height 343
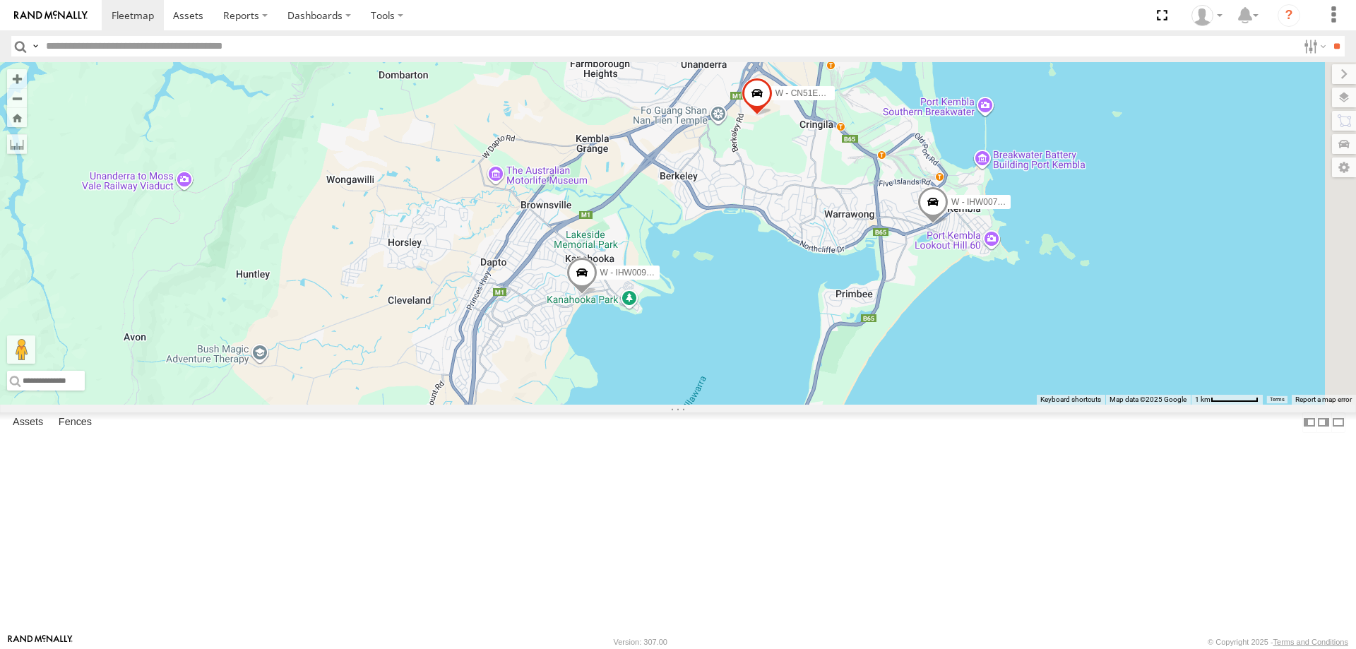
drag, startPoint x: 1197, startPoint y: 369, endPoint x: 1151, endPoint y: 449, distance: 91.1
click at [1151, 405] on div "W - KB438 - [PERSON_NAME] W - ADS247 - [PERSON_NAME] W - IHW010 - [PERSON_NAME]…" at bounding box center [678, 233] width 1356 height 343
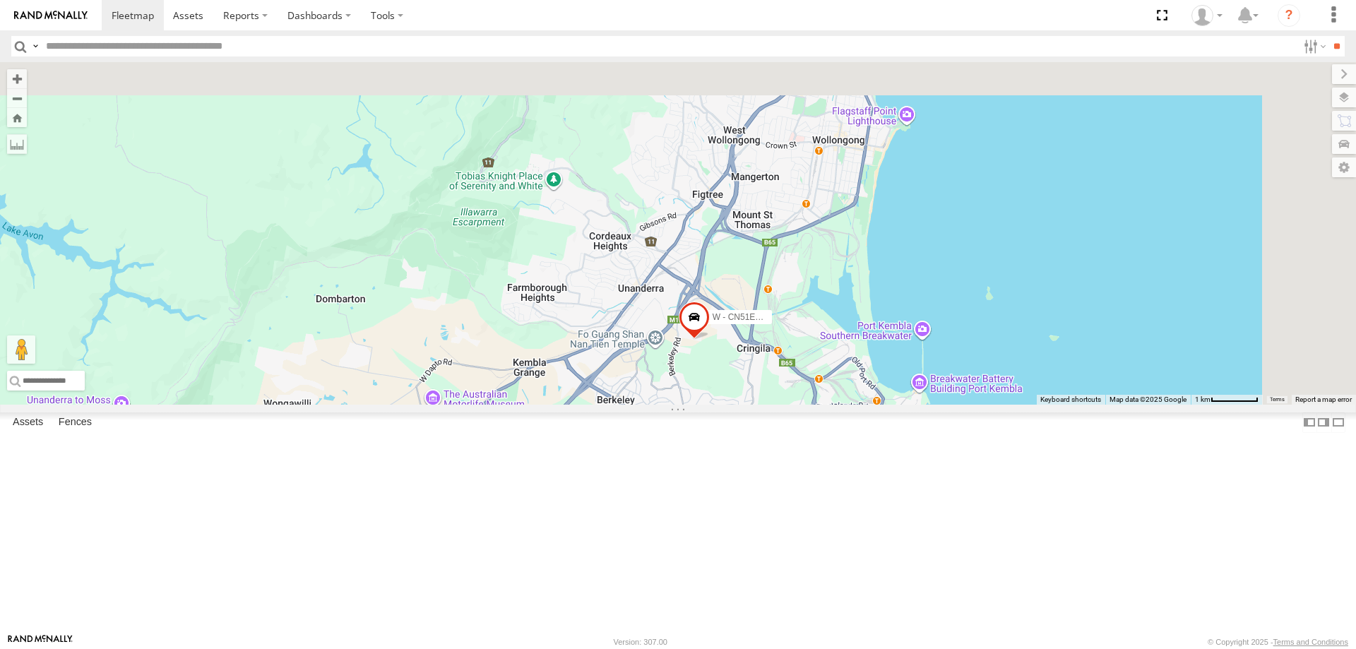
drag, startPoint x: 1223, startPoint y: 210, endPoint x: 1133, endPoint y: 509, distance: 312.8
click at [1133, 405] on div "W - KB438 - [PERSON_NAME] W - ADS247 - [PERSON_NAME] W - IHW010 - [PERSON_NAME]…" at bounding box center [678, 233] width 1356 height 343
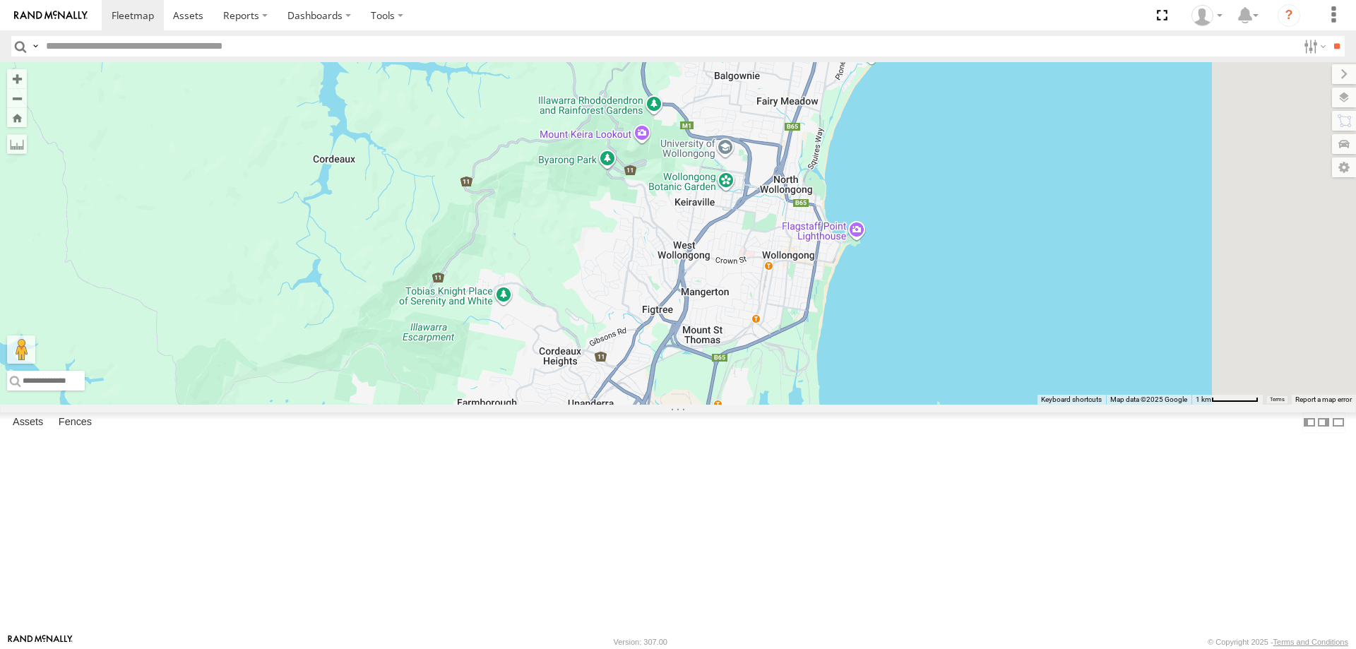
click at [1235, 177] on div "W - KB438 - [PERSON_NAME] W - ADS247 - [PERSON_NAME] W - IHW010 - [PERSON_NAME]…" at bounding box center [678, 233] width 1356 height 343
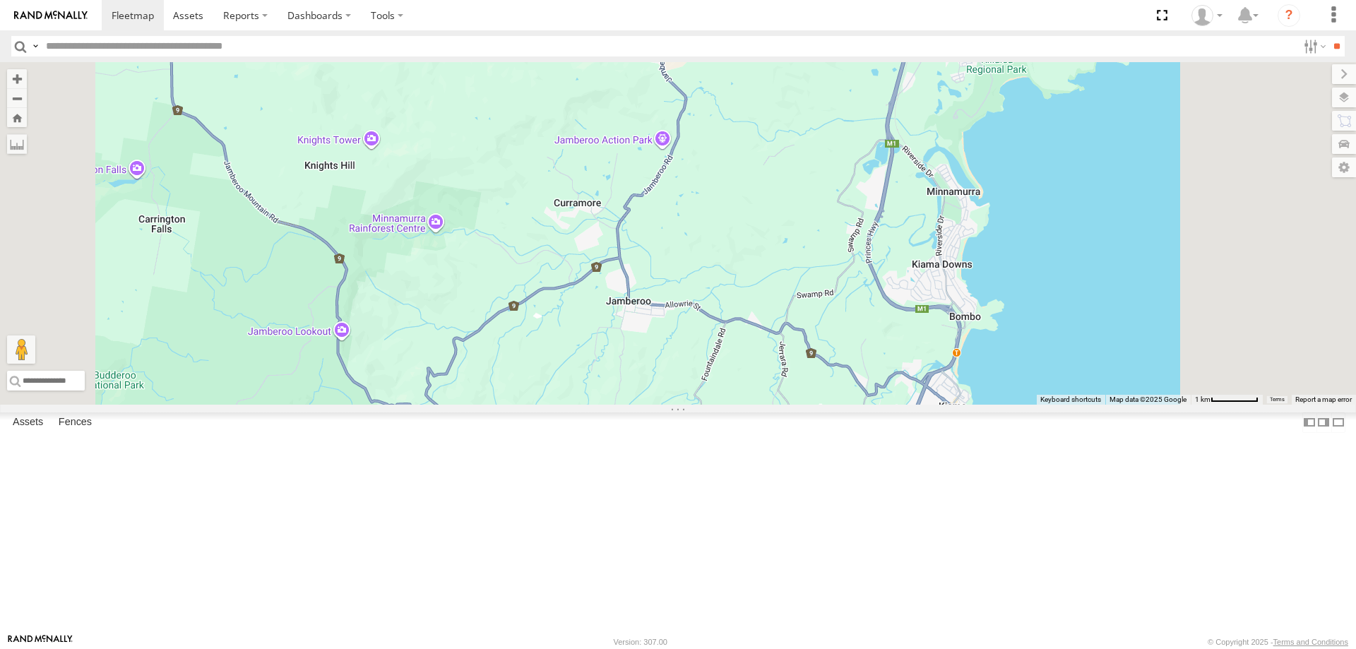
drag, startPoint x: 1136, startPoint y: 242, endPoint x: 1064, endPoint y: 450, distance: 219.8
click at [1064, 405] on div "W - KB438 - [PERSON_NAME] W - ADS247 - [PERSON_NAME] W - IHW010 - [PERSON_NAME]…" at bounding box center [678, 233] width 1356 height 343
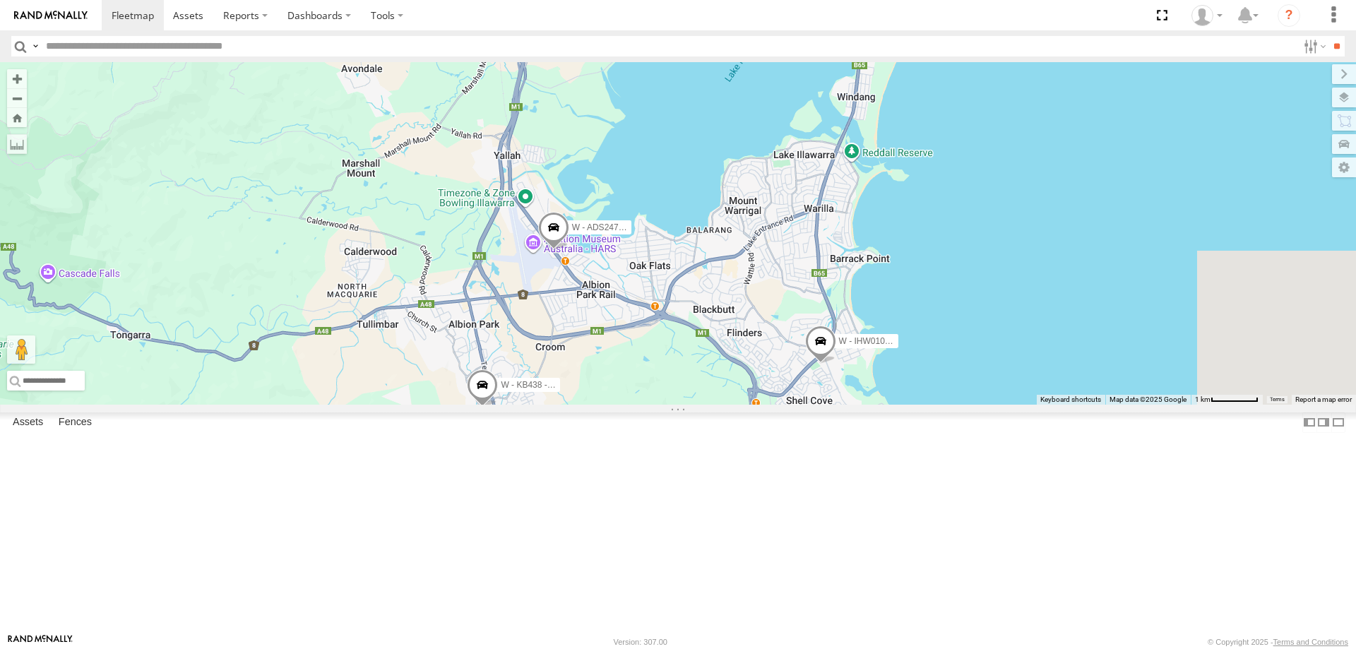
drag, startPoint x: 1186, startPoint y: 230, endPoint x: 1117, endPoint y: 348, distance: 136.2
click at [1117, 348] on div "W - KB438 - [PERSON_NAME] W - ADS247 - [PERSON_NAME] W - IHW010 - [PERSON_NAME]…" at bounding box center [678, 233] width 1356 height 343
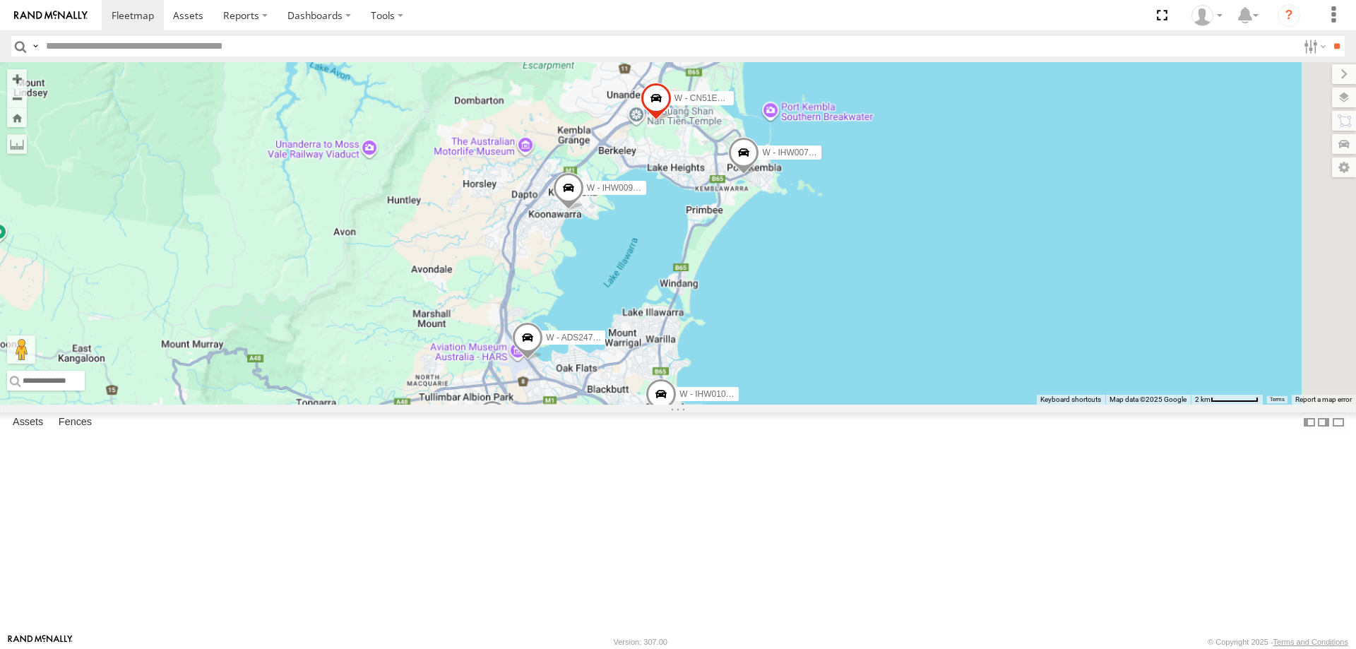
drag, startPoint x: 1228, startPoint y: 321, endPoint x: 1026, endPoint y: 389, distance: 213.1
click at [1026, 389] on div "W - KB438 - [PERSON_NAME] W - ADS247 - [PERSON_NAME] W - IHW010 - [PERSON_NAME]…" at bounding box center [678, 233] width 1356 height 343
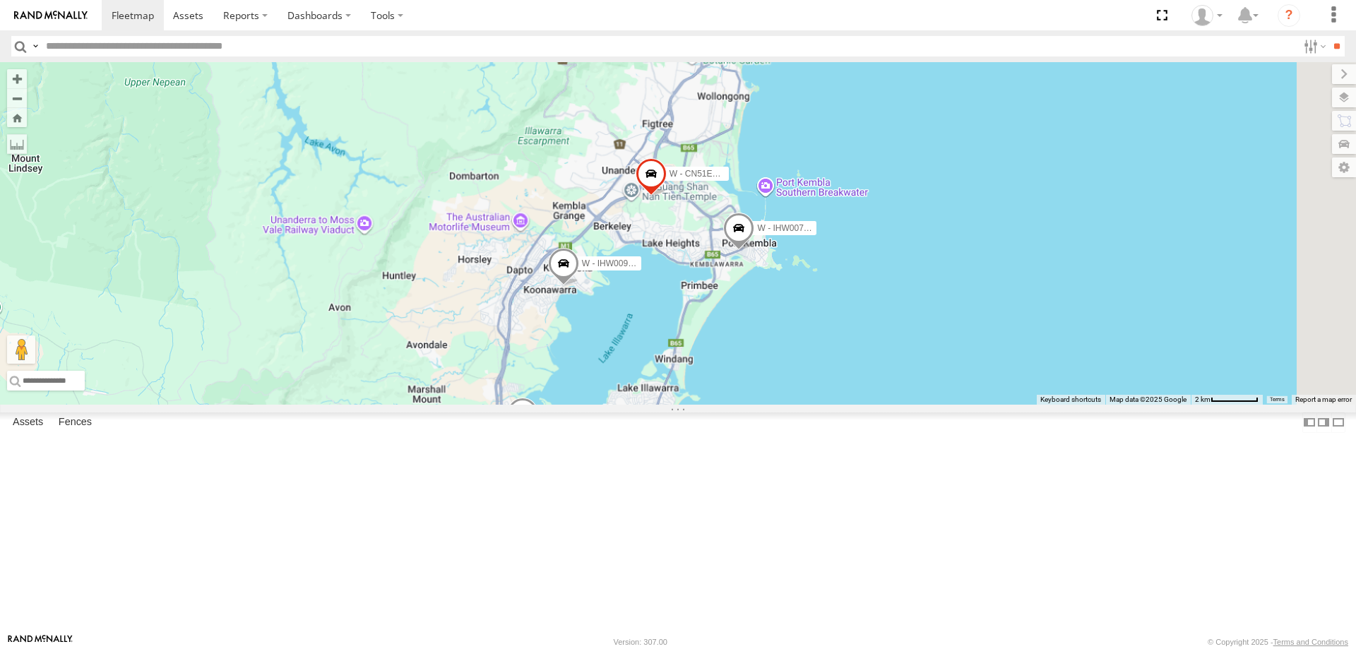
drag, startPoint x: 1065, startPoint y: 319, endPoint x: 1067, endPoint y: 395, distance: 75.6
click at [1065, 384] on div "W - KB438 - [PERSON_NAME] W - ADS247 - [PERSON_NAME] W - IHW010 - [PERSON_NAME]…" at bounding box center [678, 233] width 1356 height 343
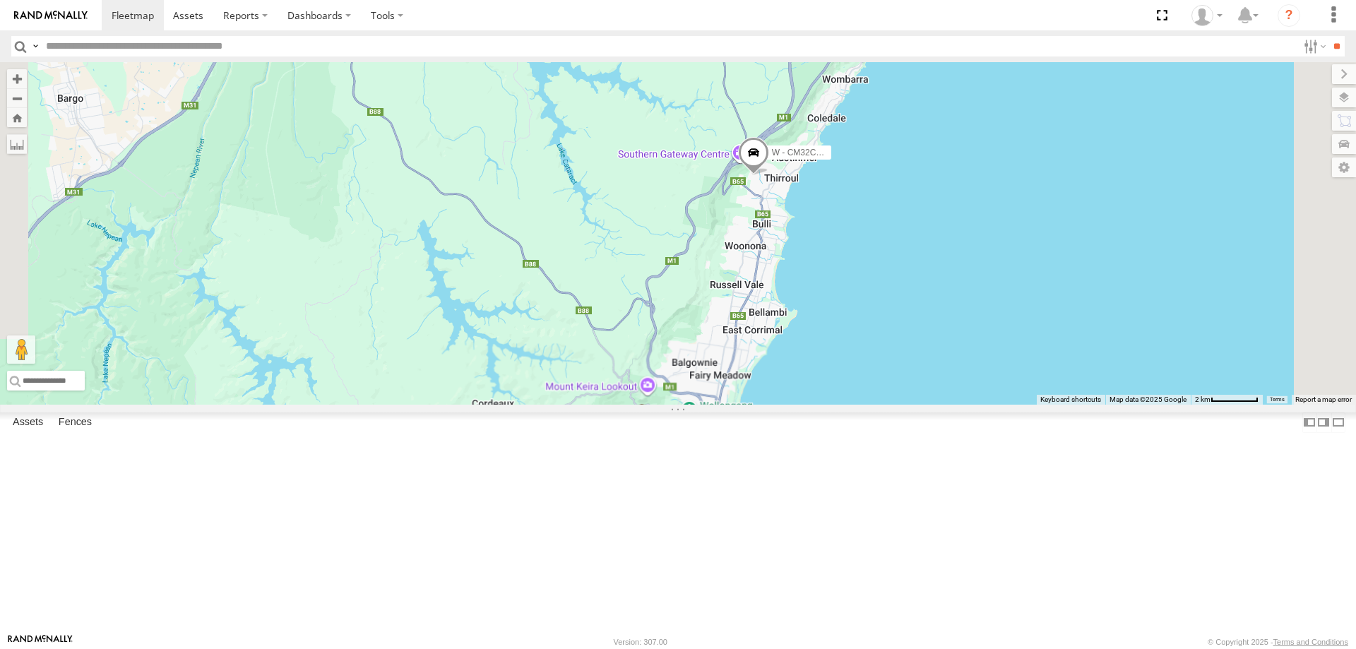
drag, startPoint x: 1071, startPoint y: 273, endPoint x: 1065, endPoint y: 514, distance: 241.6
click at [1066, 405] on div "W - KB438 - [PERSON_NAME] W - ADS247 - [PERSON_NAME] W - IHW010 - [PERSON_NAME]…" at bounding box center [678, 233] width 1356 height 343
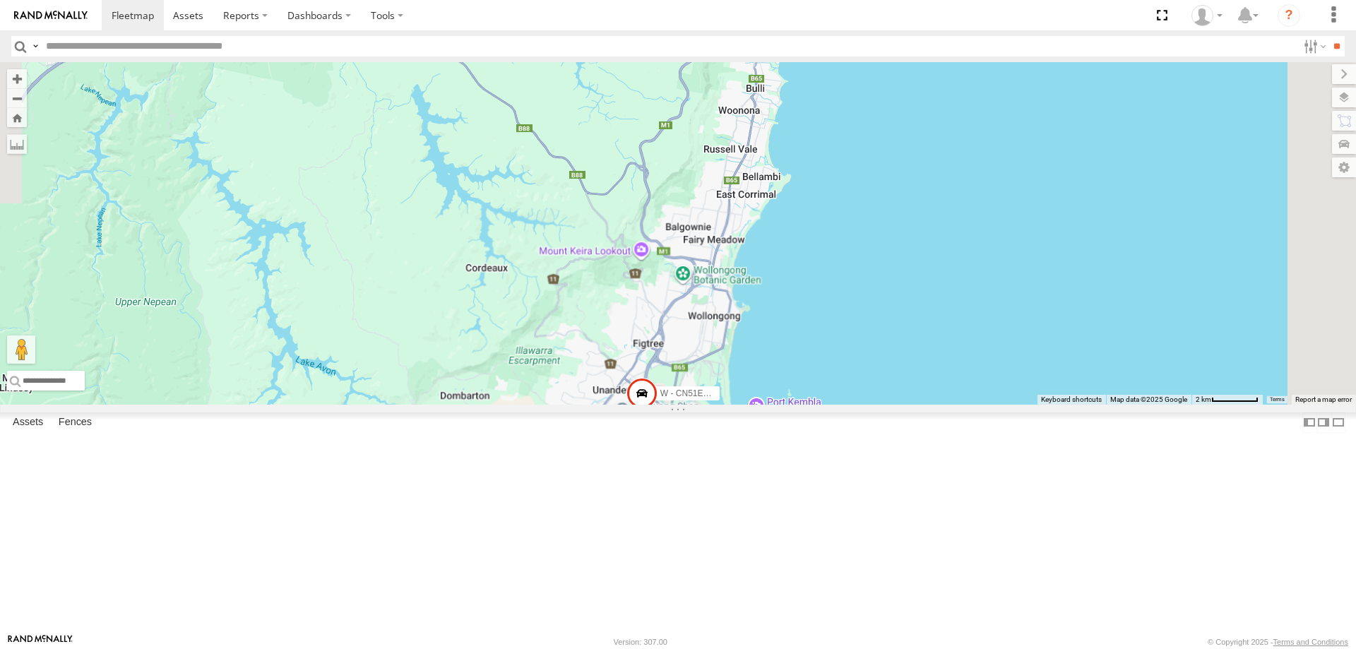
drag, startPoint x: 1074, startPoint y: 351, endPoint x: 1060, endPoint y: 201, distance: 151.0
click at [1064, 218] on div "W - KB438 - [PERSON_NAME] W - ADS247 - [PERSON_NAME] W - IHW010 - [PERSON_NAME]…" at bounding box center [678, 233] width 1356 height 343
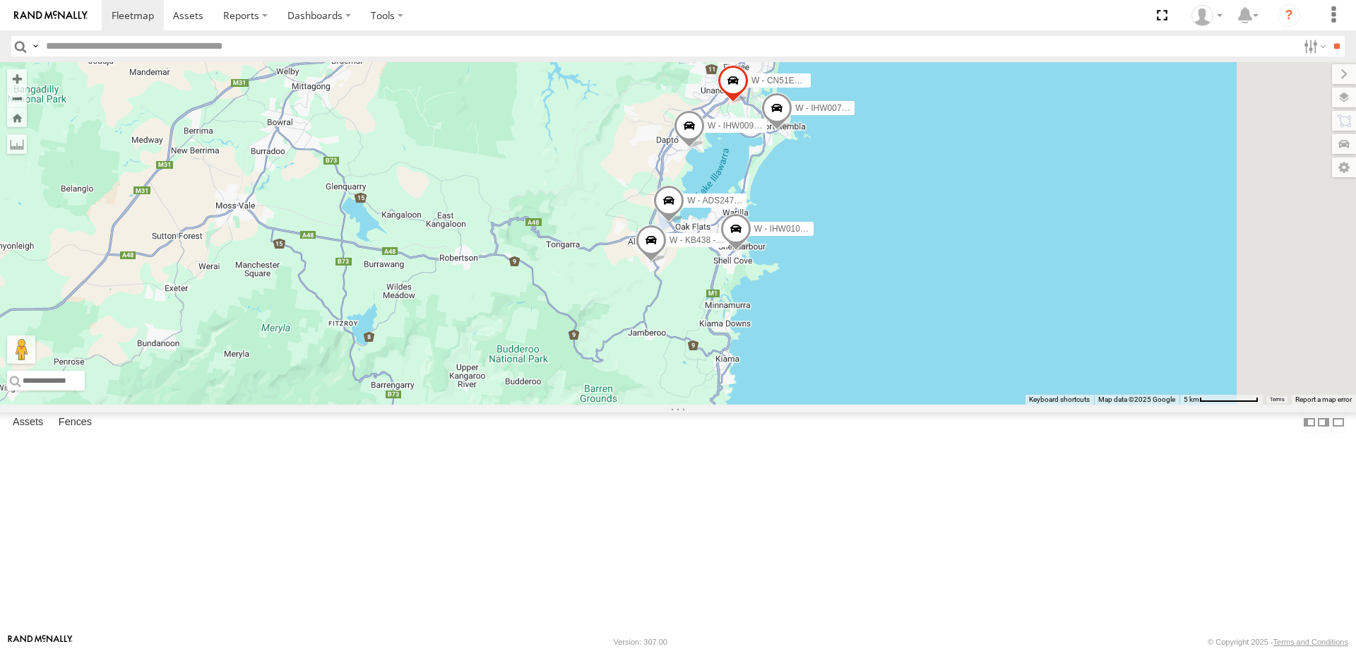
drag, startPoint x: 1093, startPoint y: 291, endPoint x: 1088, endPoint y: 304, distance: 14.1
click at [1088, 304] on div "W - KB438 - [PERSON_NAME] W - ADS247 - [PERSON_NAME] W - IHW010 - [PERSON_NAME]…" at bounding box center [678, 233] width 1356 height 343
